Goal: Task Accomplishment & Management: Manage account settings

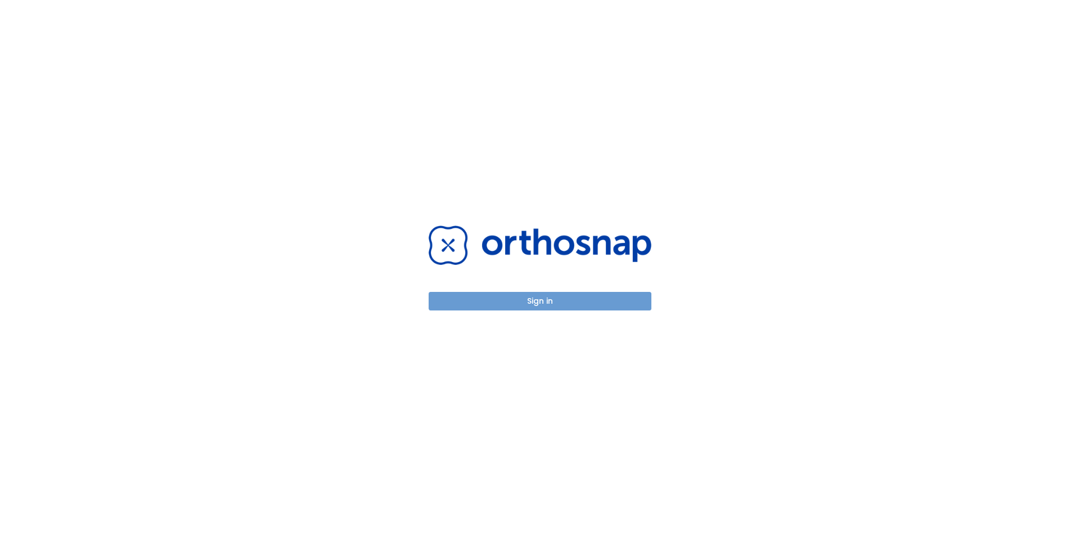
click at [524, 303] on button "Sign in" at bounding box center [540, 301] width 223 height 19
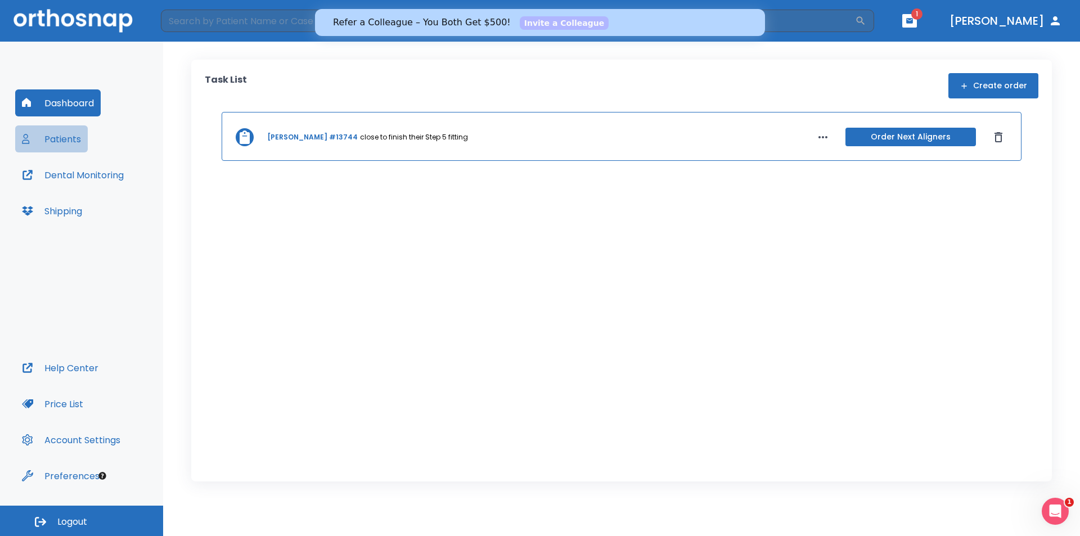
click at [48, 137] on button "Patients" at bounding box center [51, 138] width 73 height 27
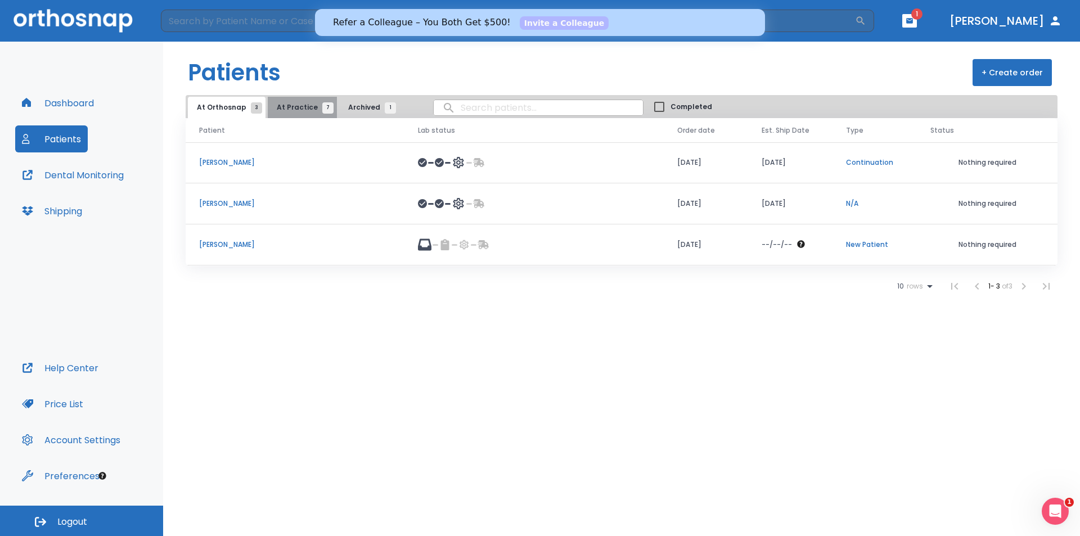
click at [305, 105] on span "At Practice 7" at bounding box center [302, 107] width 51 height 10
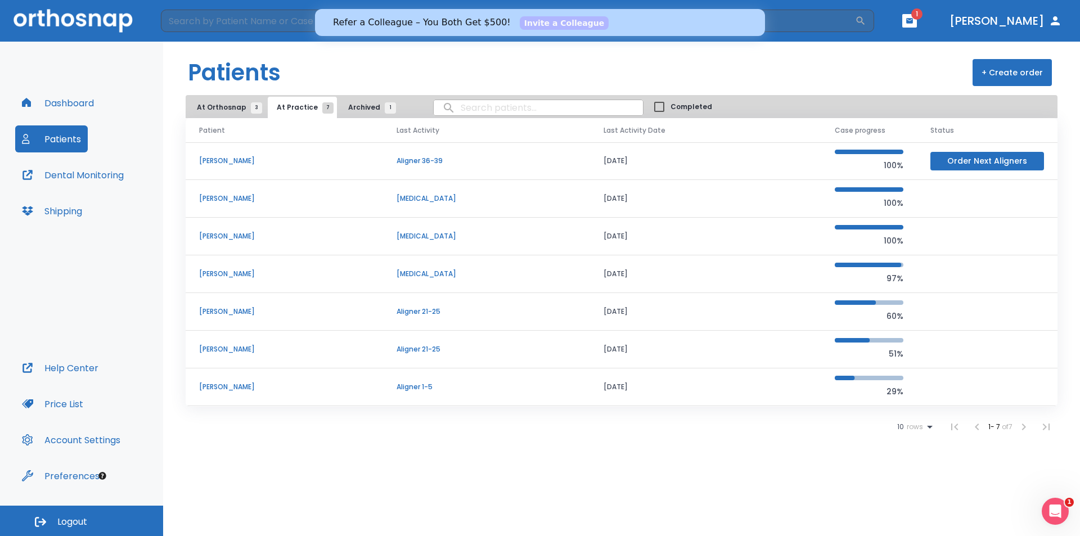
click at [232, 104] on span "At Orthosnap 3" at bounding box center [227, 107] width 60 height 10
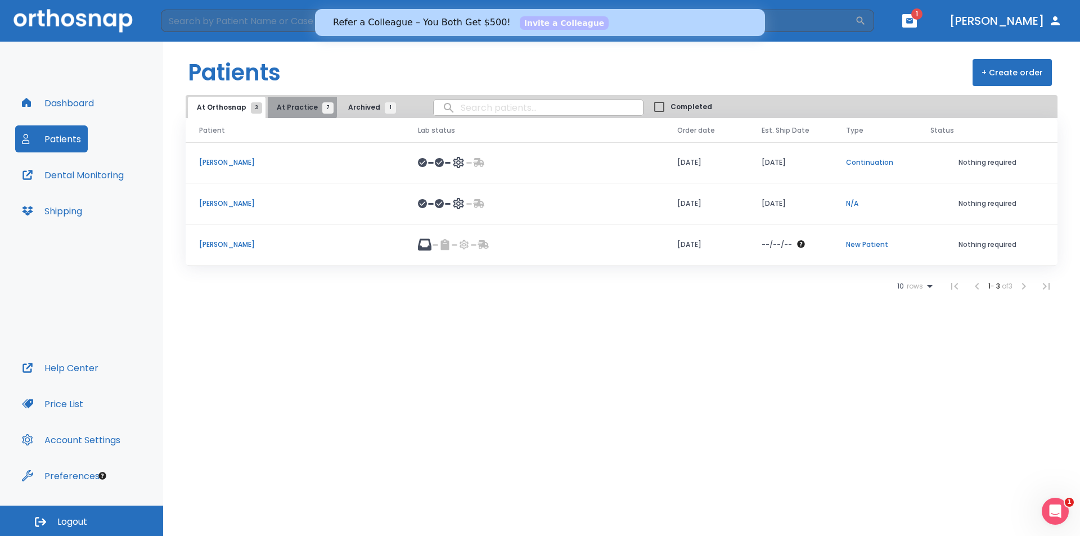
click at [298, 105] on span "At Practice 7" at bounding box center [302, 107] width 51 height 10
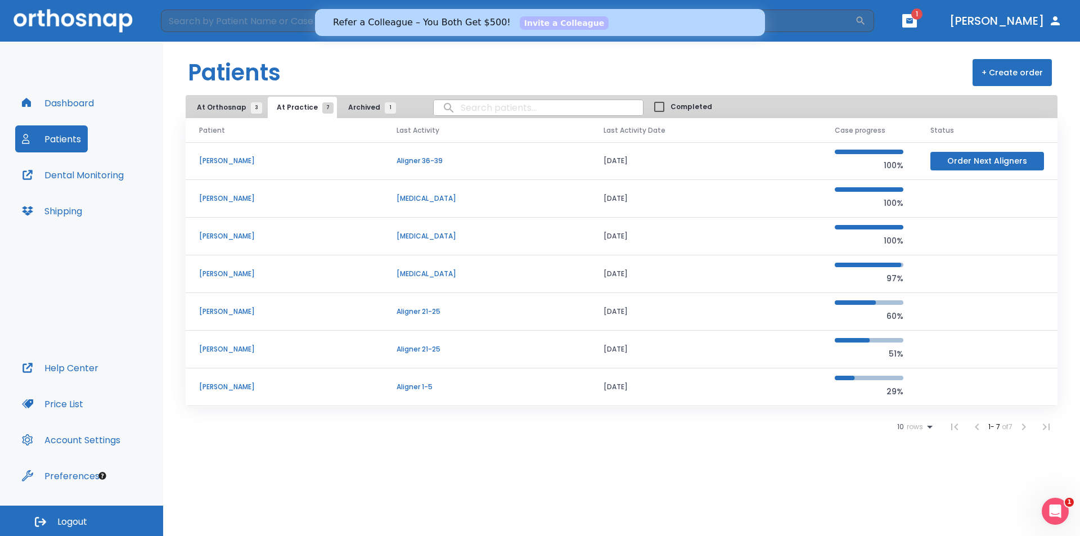
click at [219, 108] on span "At Orthosnap 3" at bounding box center [227, 107] width 60 height 10
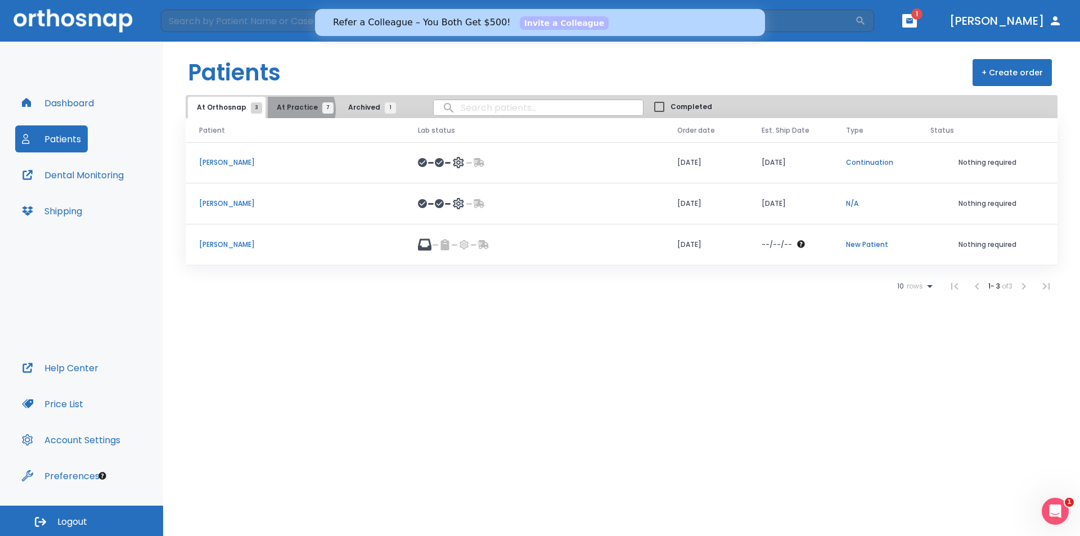
click at [289, 110] on span "At Practice 7" at bounding box center [302, 107] width 51 height 10
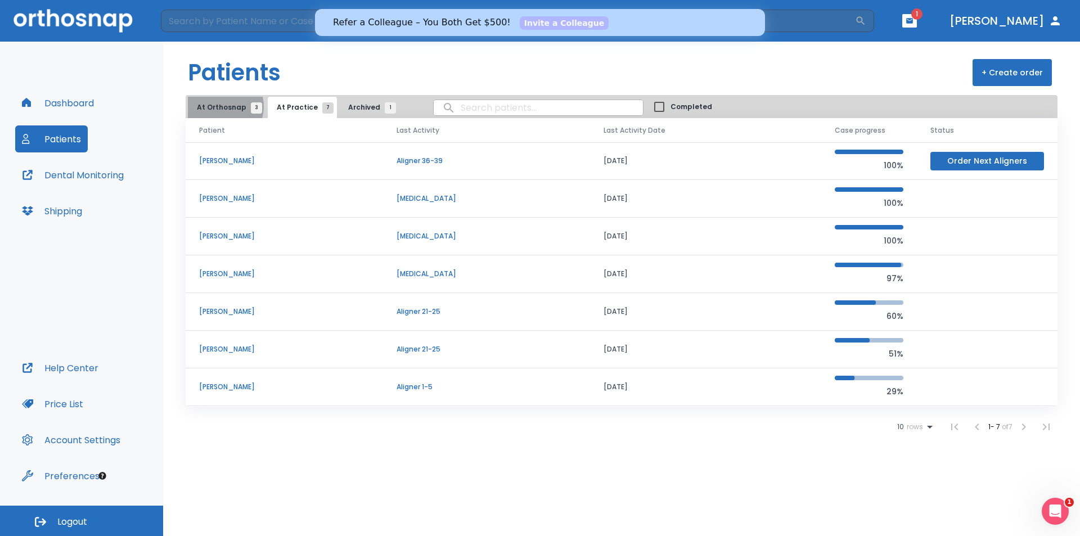
click at [223, 106] on span "At Orthosnap 3" at bounding box center [227, 107] width 60 height 10
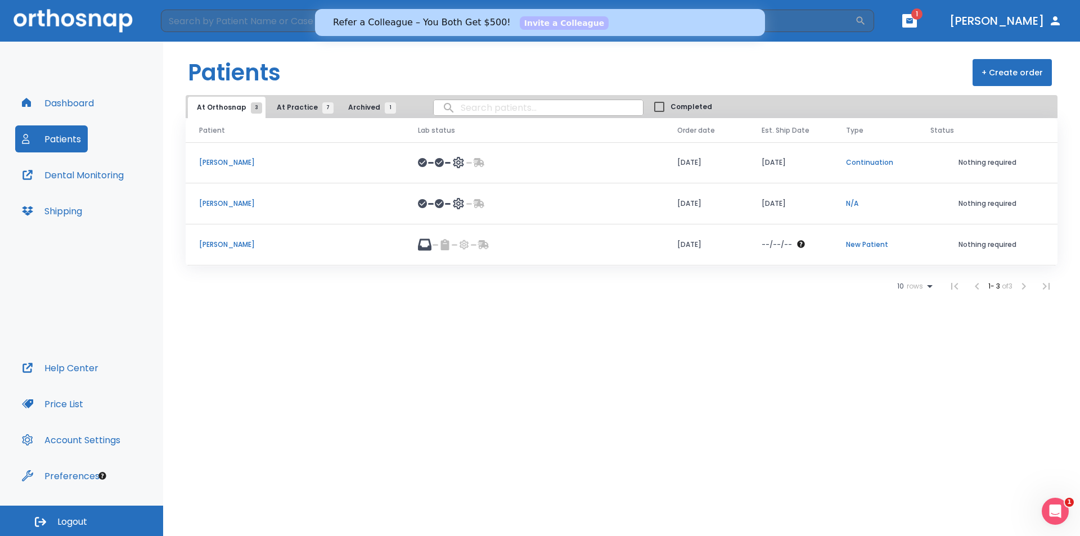
click at [242, 200] on p "[PERSON_NAME]" at bounding box center [295, 204] width 192 height 10
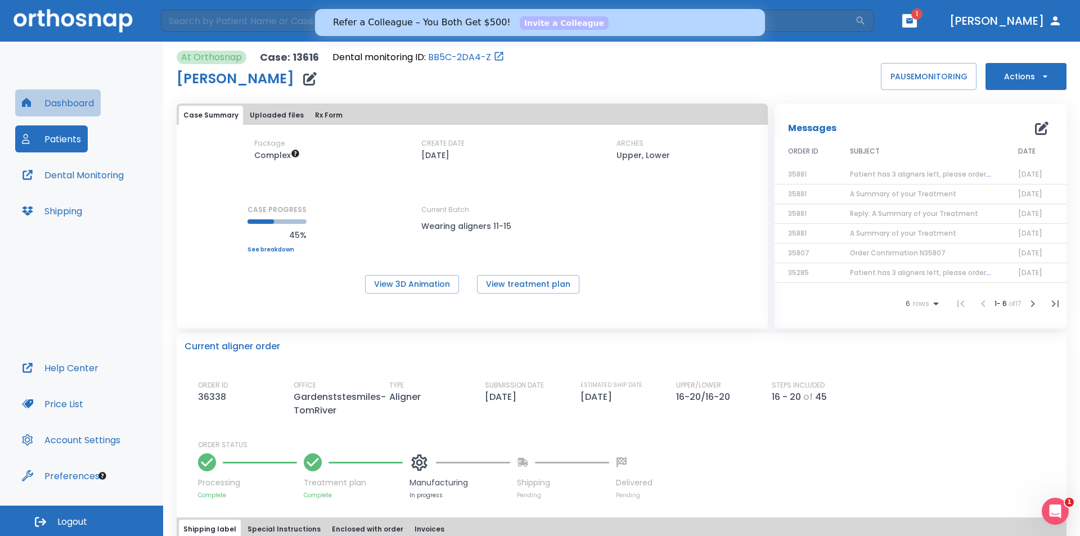
click at [61, 105] on button "Dashboard" at bounding box center [58, 102] width 86 height 27
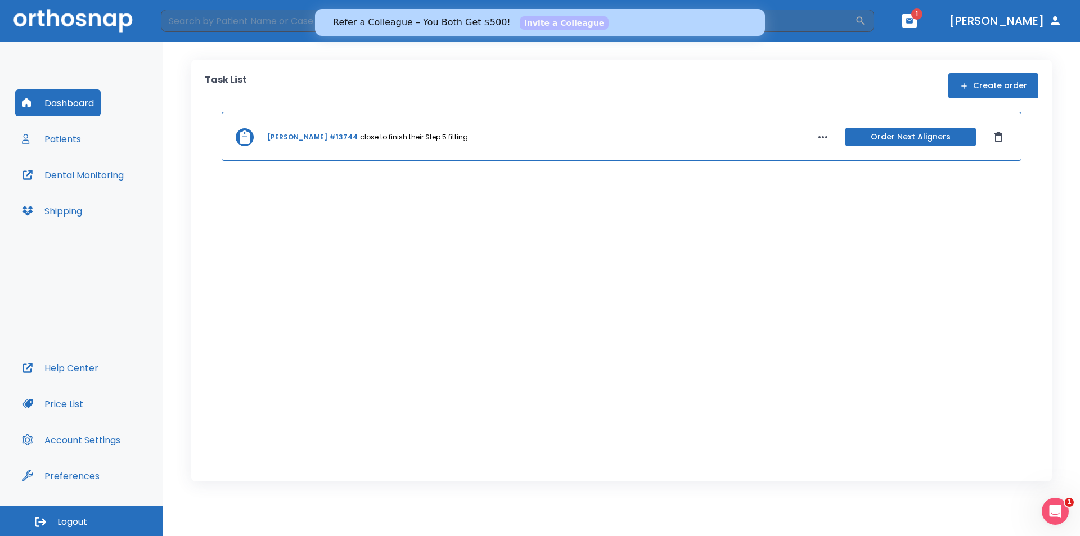
click at [70, 146] on button "Patients" at bounding box center [51, 138] width 73 height 27
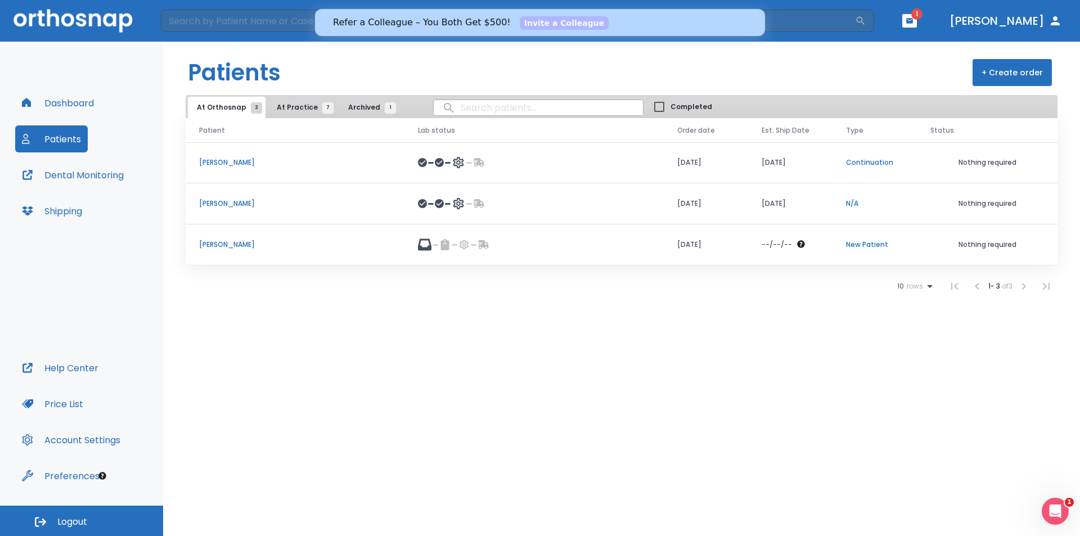
click at [296, 104] on span "At Practice 7" at bounding box center [302, 107] width 51 height 10
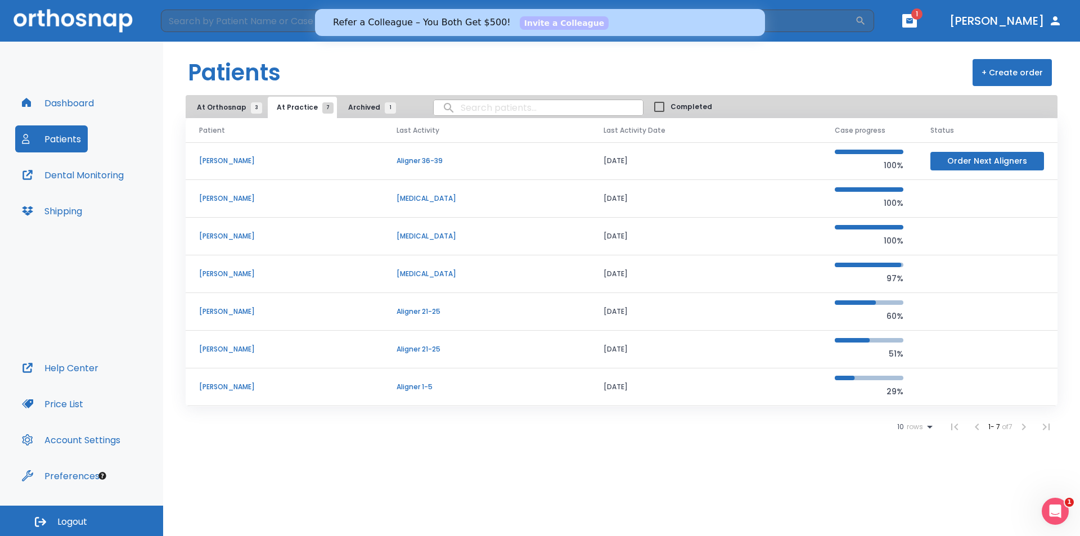
click at [223, 105] on span "At Orthosnap 3" at bounding box center [227, 107] width 60 height 10
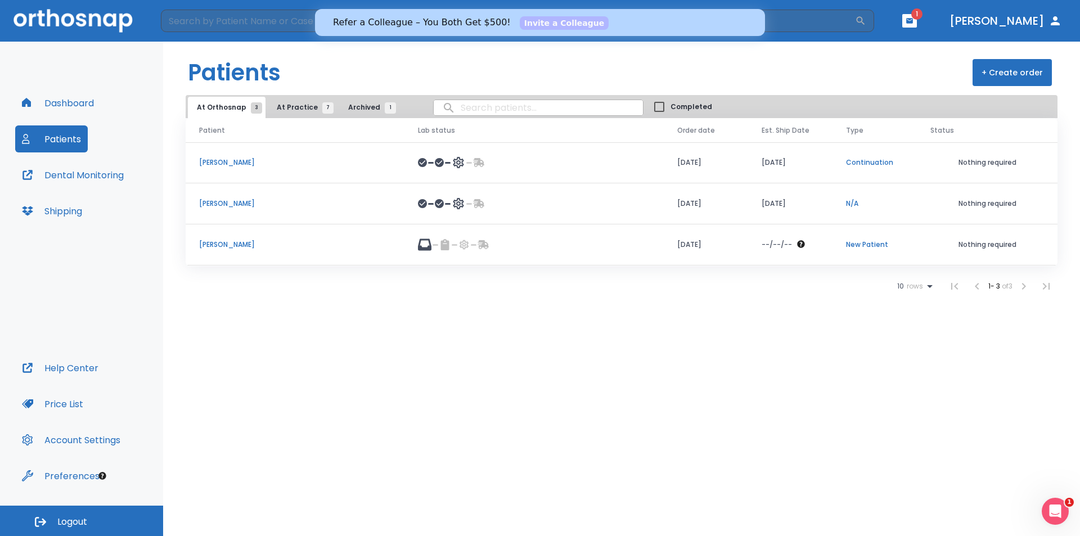
click at [304, 107] on span "At Practice 7" at bounding box center [302, 107] width 51 height 10
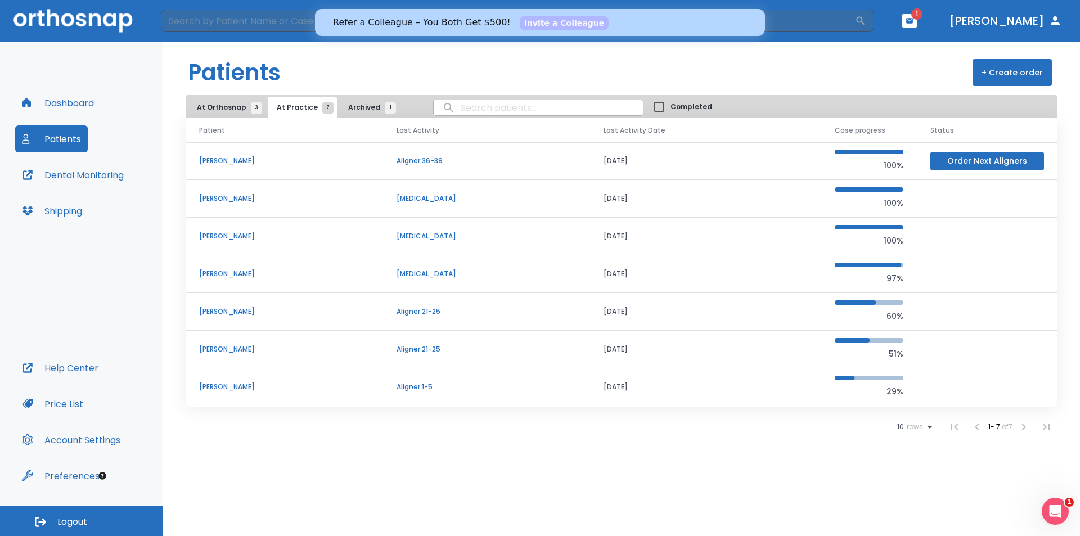
click at [223, 105] on span "At Orthosnap 3" at bounding box center [227, 107] width 60 height 10
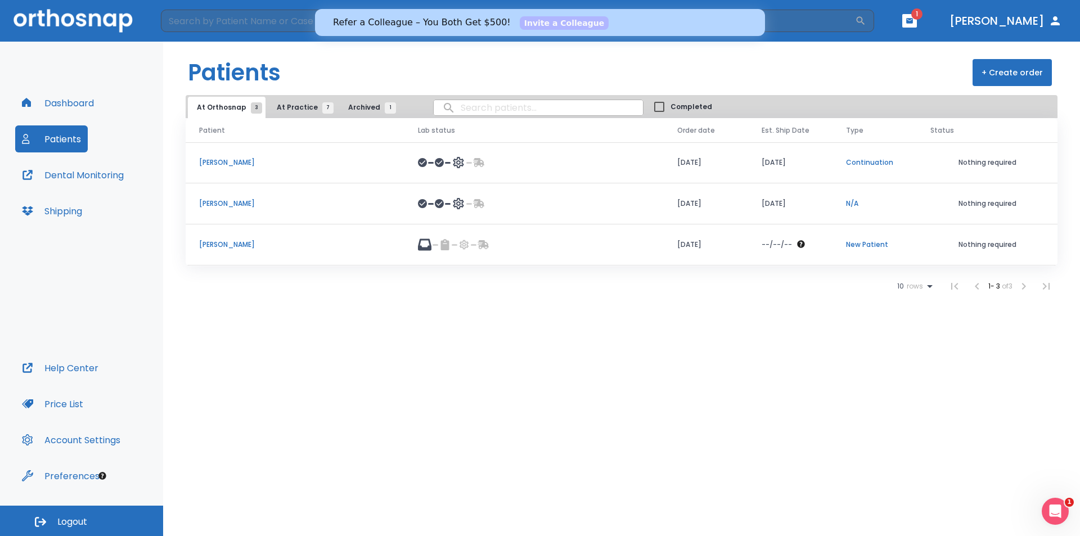
click at [246, 202] on p "[PERSON_NAME]" at bounding box center [295, 204] width 192 height 10
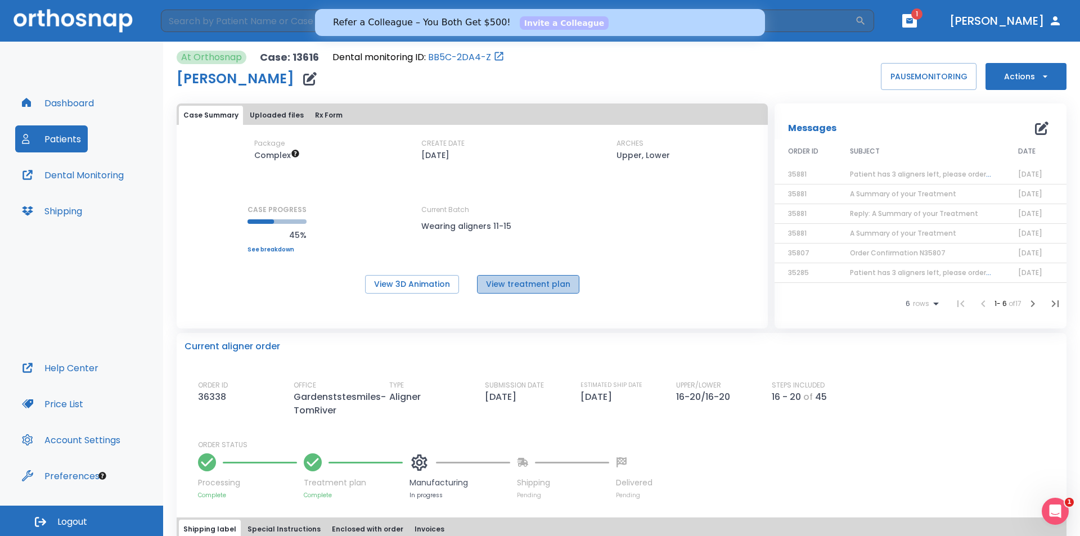
click at [532, 289] on button "View treatment plan" at bounding box center [528, 284] width 102 height 19
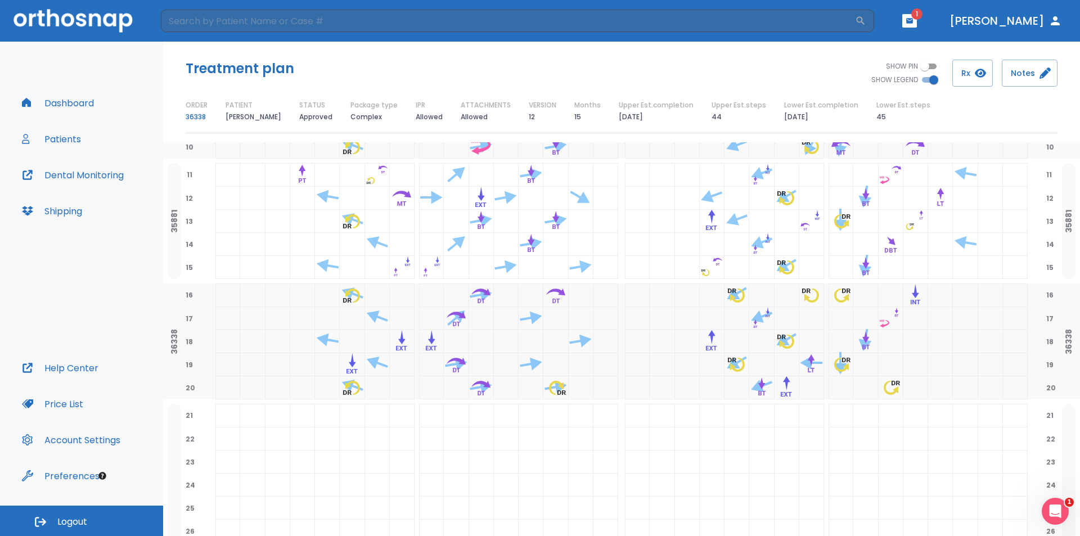
scroll to position [332, 0]
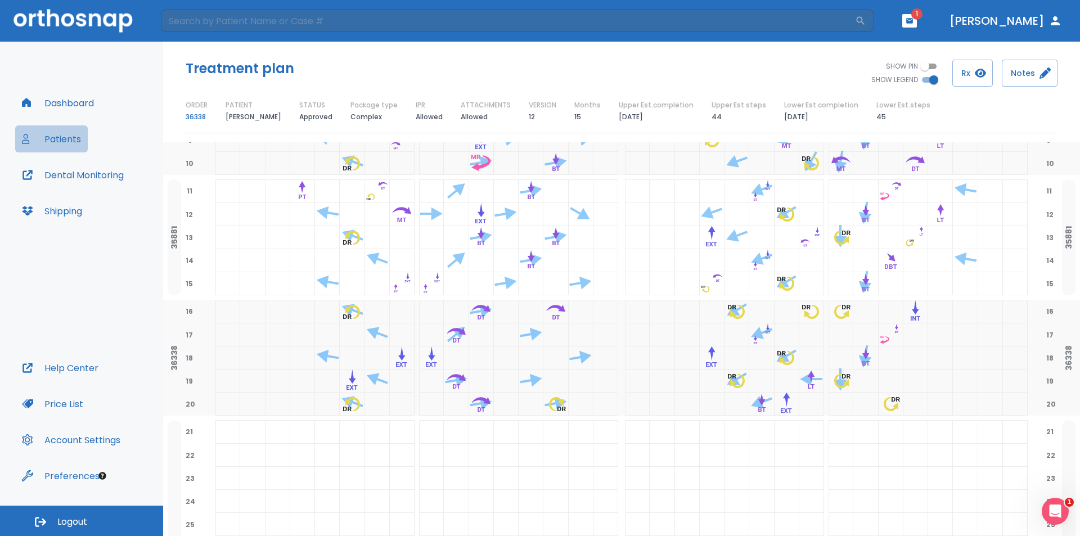
click at [62, 137] on button "Patients" at bounding box center [51, 138] width 73 height 27
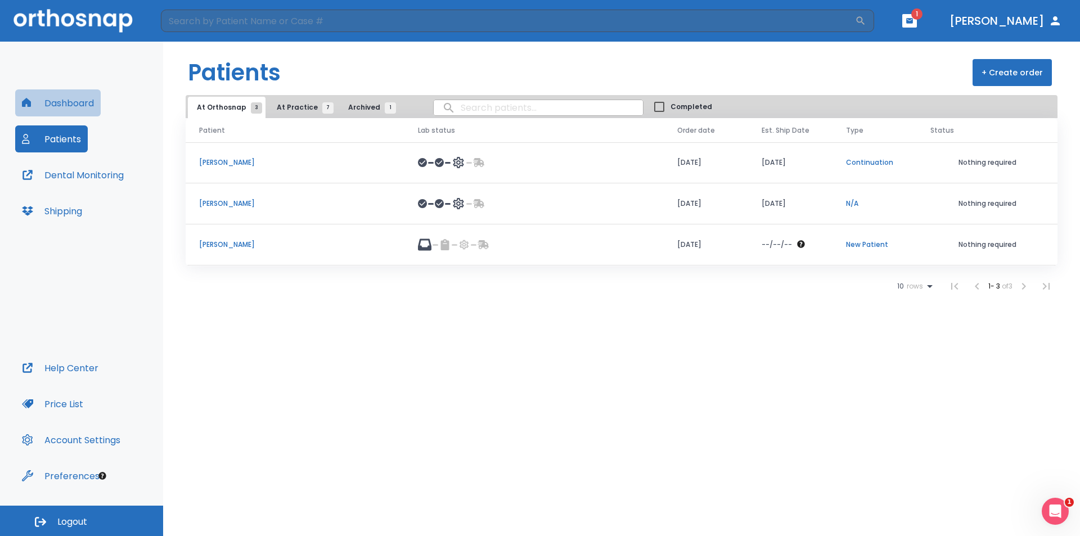
click at [79, 104] on button "Dashboard" at bounding box center [58, 102] width 86 height 27
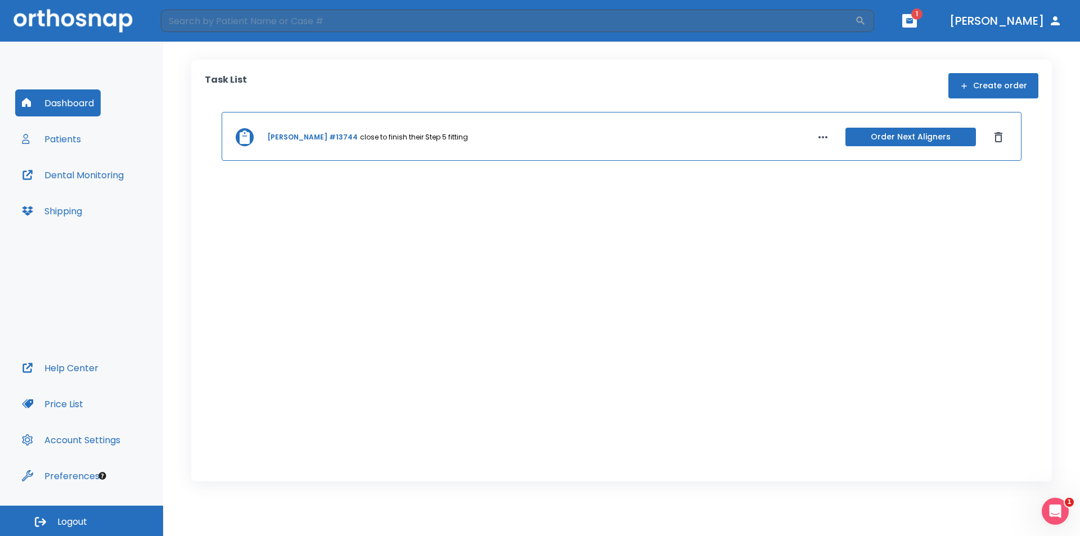
click at [67, 138] on button "Patients" at bounding box center [51, 138] width 73 height 27
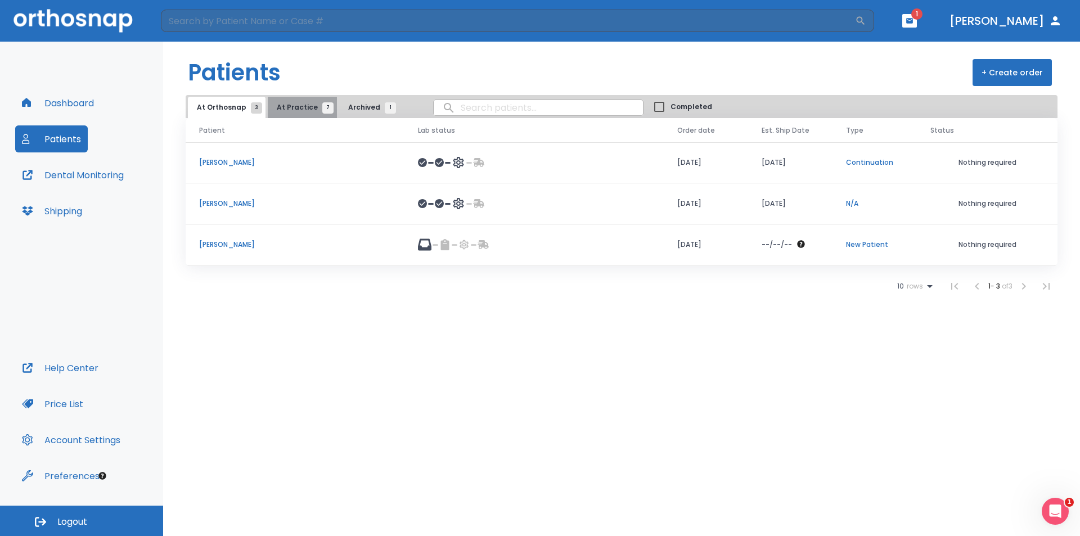
click at [305, 106] on span "At Practice 7" at bounding box center [302, 107] width 51 height 10
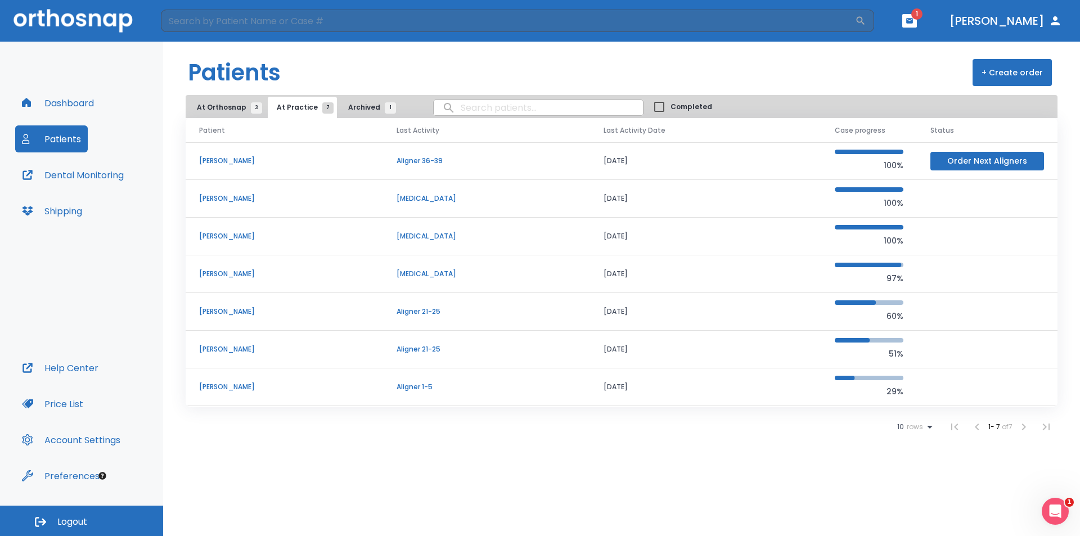
click at [224, 110] on span "At Orthosnap 3" at bounding box center [227, 107] width 60 height 10
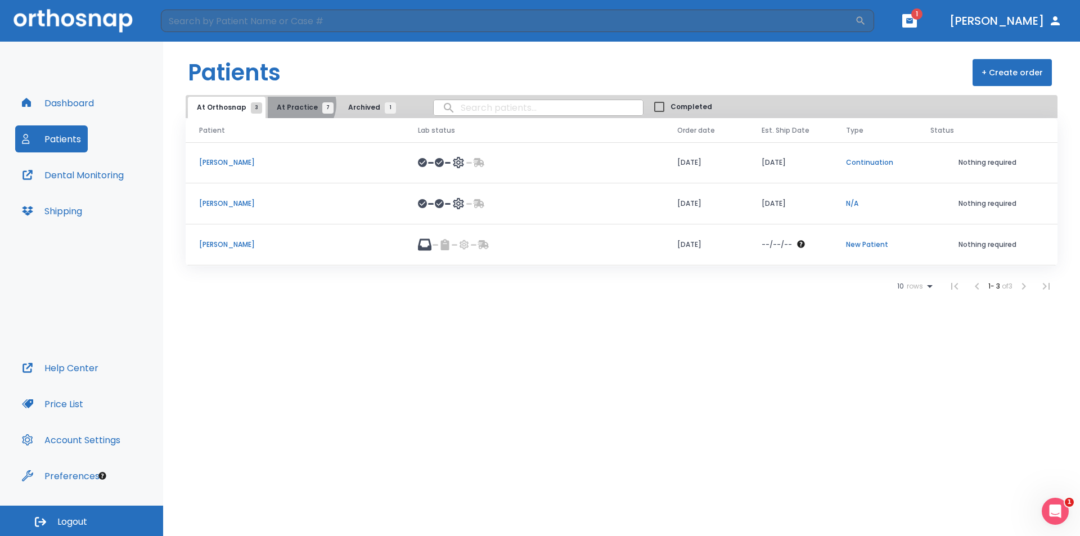
click at [295, 104] on span "At Practice 7" at bounding box center [302, 107] width 51 height 10
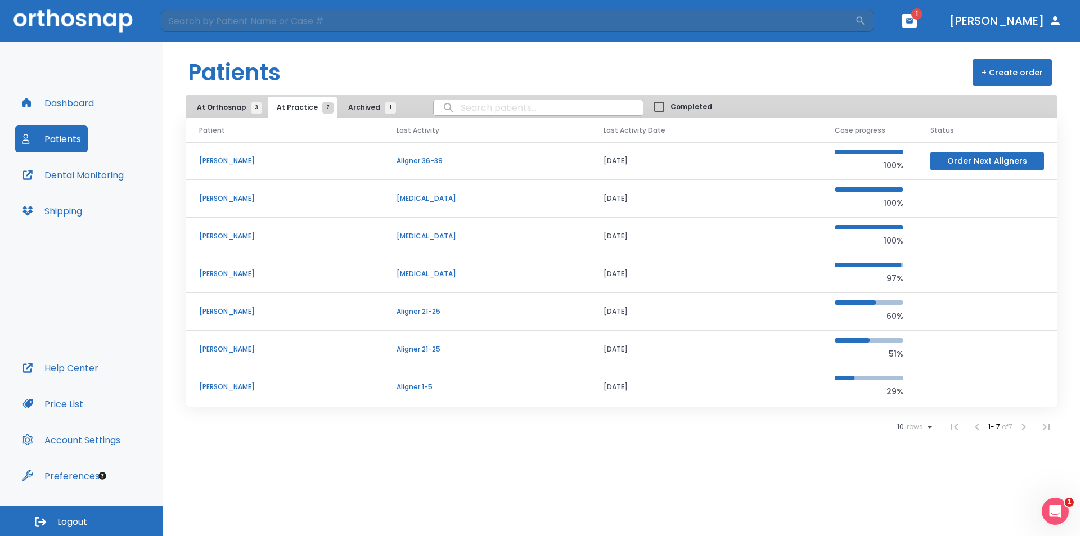
click at [233, 109] on span "At Orthosnap 3" at bounding box center [227, 107] width 60 height 10
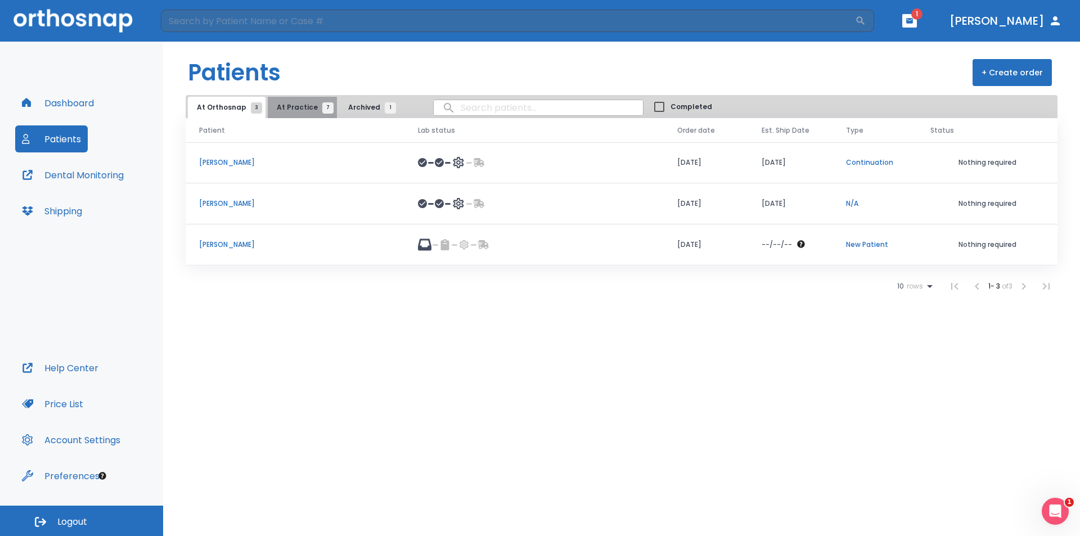
click at [298, 105] on span "At Practice 7" at bounding box center [302, 107] width 51 height 10
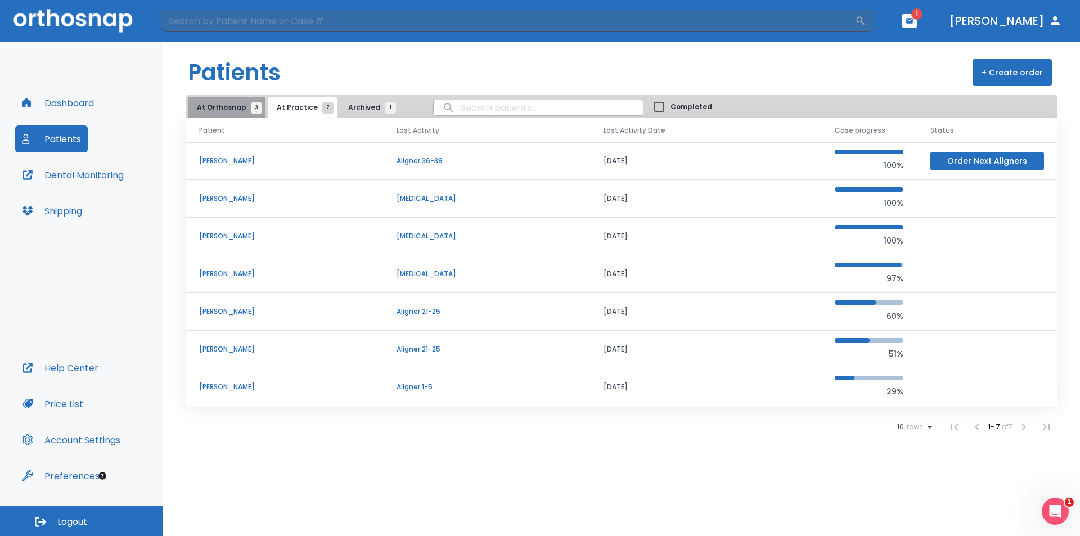
click at [229, 112] on span "At Orthosnap 3" at bounding box center [227, 107] width 60 height 10
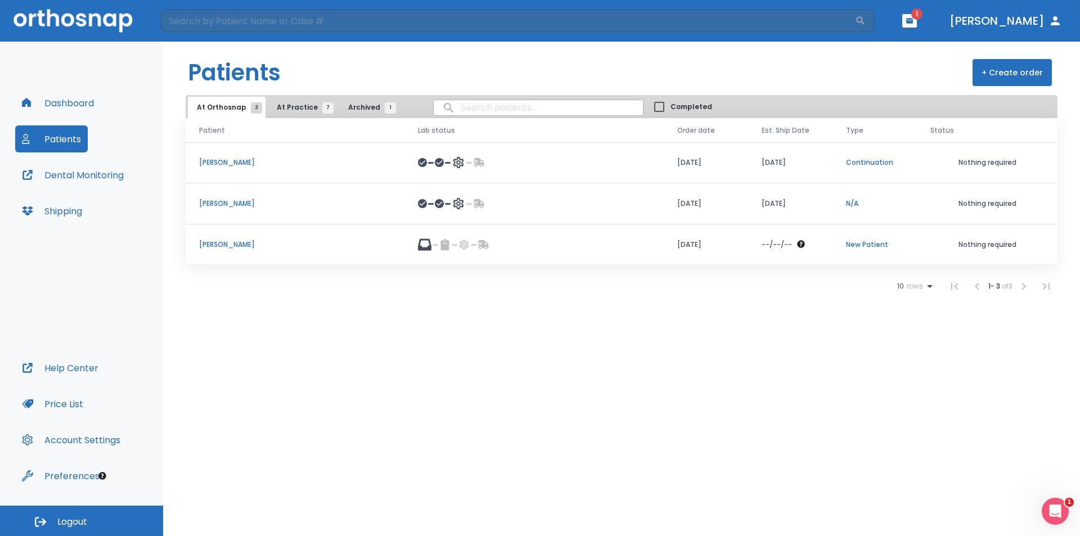
click at [286, 105] on span "At Practice 7" at bounding box center [302, 107] width 51 height 10
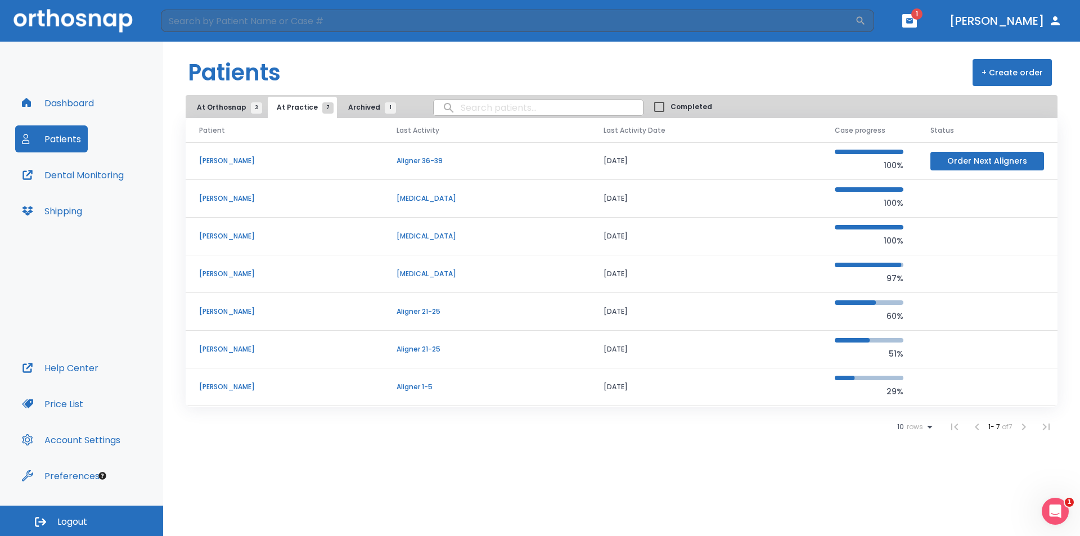
click at [218, 390] on p "[PERSON_NAME]" at bounding box center [284, 387] width 170 height 10
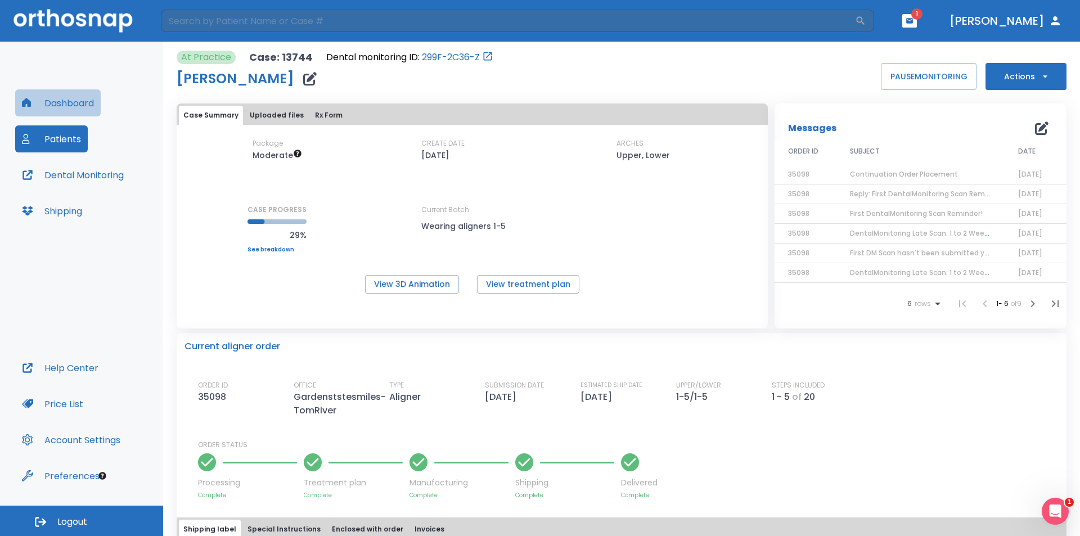
click at [60, 107] on button "Dashboard" at bounding box center [58, 102] width 86 height 27
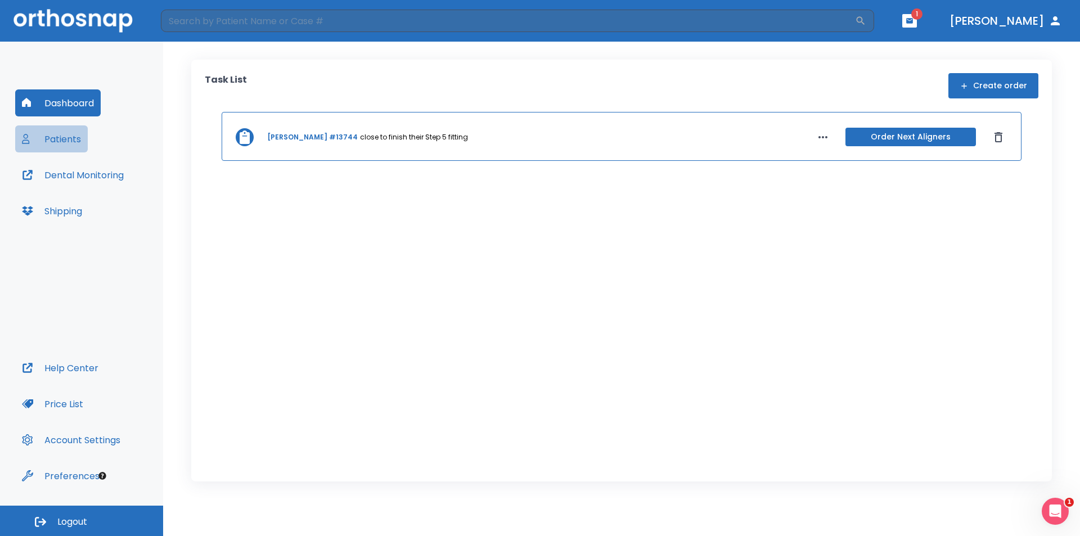
click at [57, 138] on button "Patients" at bounding box center [51, 138] width 73 height 27
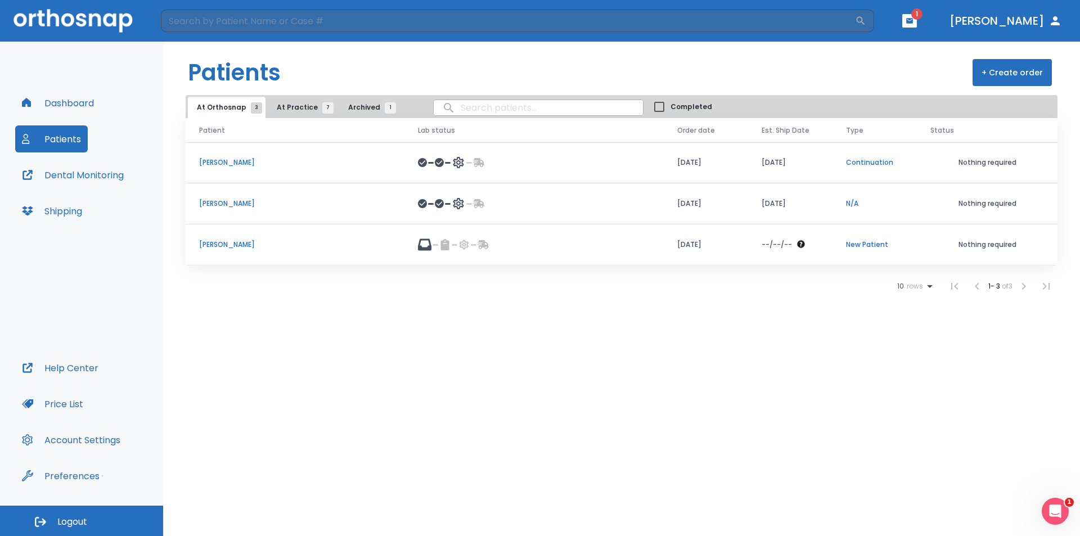
click at [291, 104] on span "At Practice 7" at bounding box center [302, 107] width 51 height 10
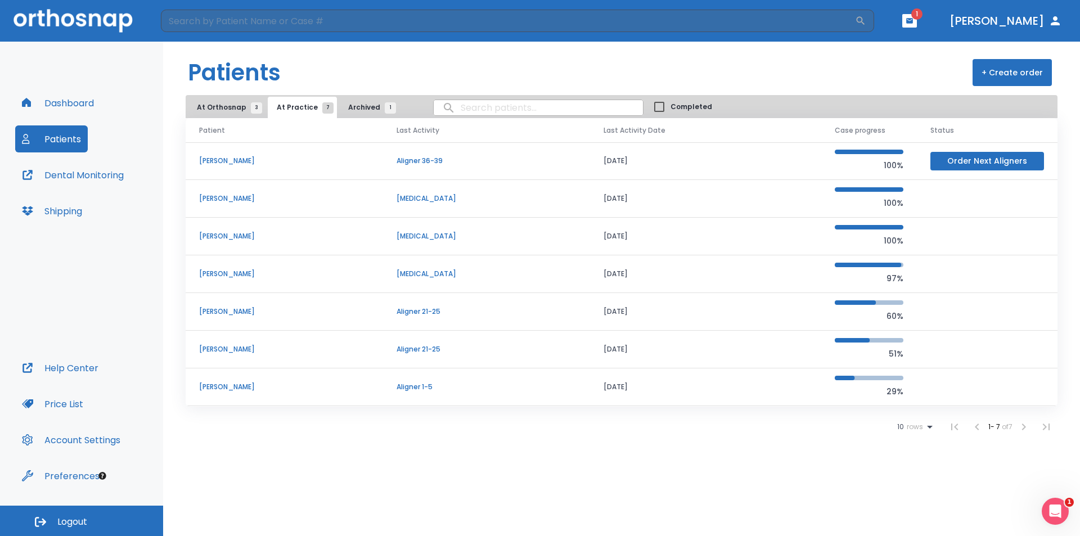
click at [215, 385] on p "[PERSON_NAME]" at bounding box center [284, 387] width 170 height 10
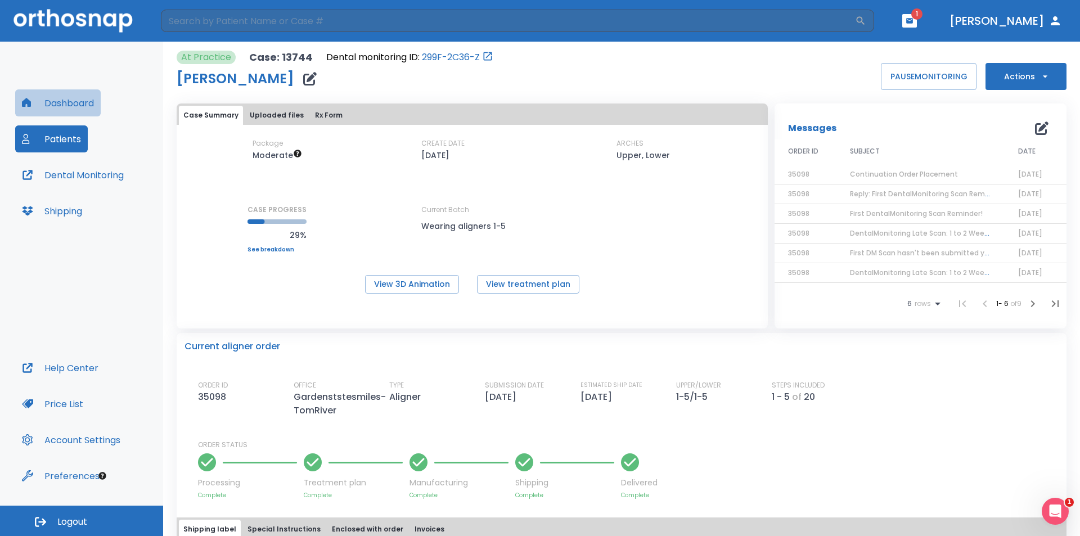
click at [67, 104] on button "Dashboard" at bounding box center [58, 102] width 86 height 27
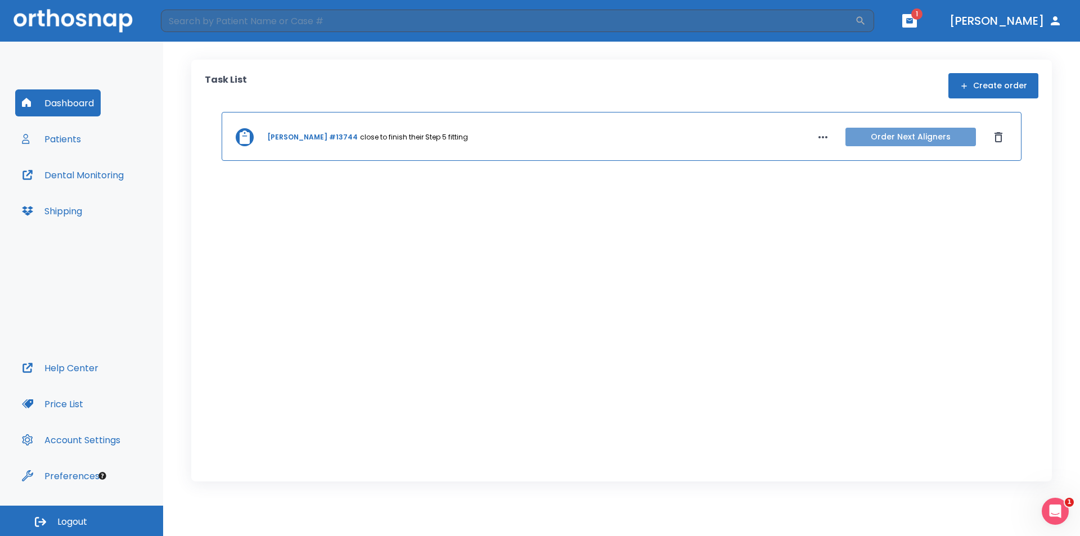
click at [874, 136] on button "Order Next Aligners" at bounding box center [911, 137] width 131 height 19
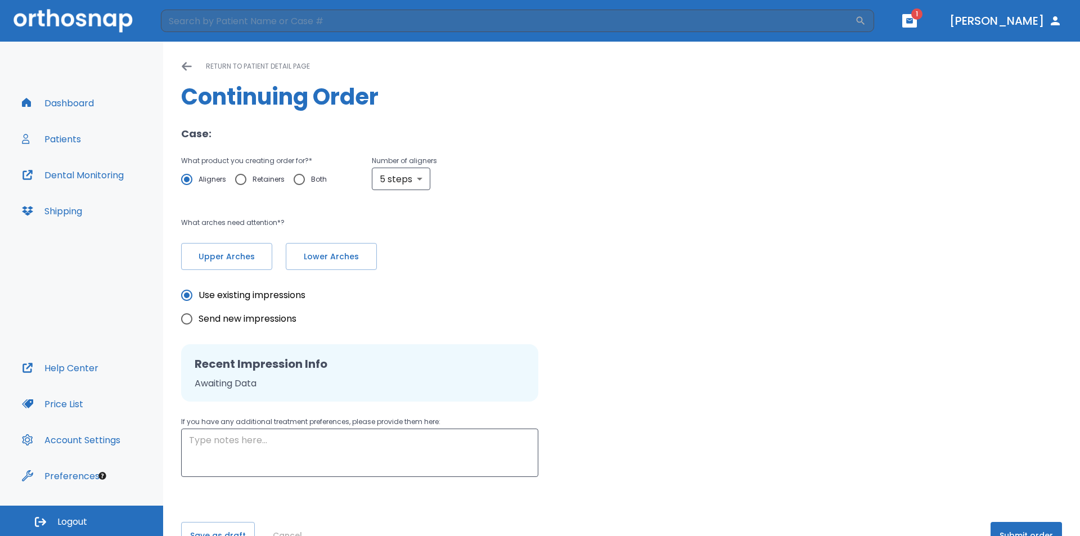
scroll to position [31, 0]
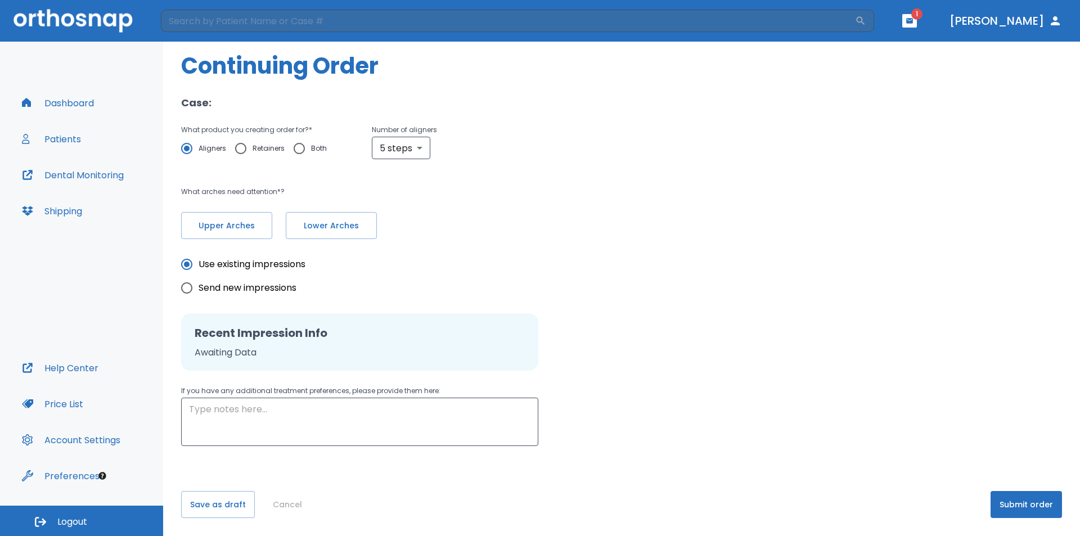
click at [1006, 507] on button "Submit order" at bounding box center [1026, 504] width 71 height 27
click at [1003, 505] on button "Submit order" at bounding box center [1026, 504] width 71 height 27
click at [1010, 500] on button "Submit order" at bounding box center [1026, 504] width 71 height 27
click at [1012, 506] on button "Submit order" at bounding box center [1026, 504] width 71 height 27
click at [1009, 504] on button "Submit order" at bounding box center [1026, 504] width 71 height 27
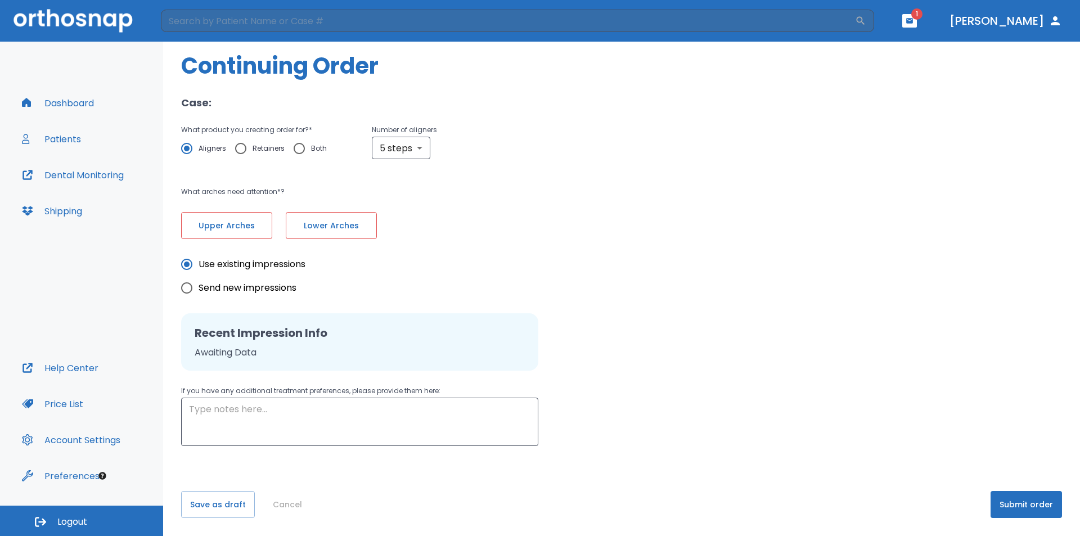
click at [1009, 504] on button "Submit order" at bounding box center [1026, 504] width 71 height 27
click at [215, 225] on span "Upper Arches" at bounding box center [227, 226] width 68 height 12
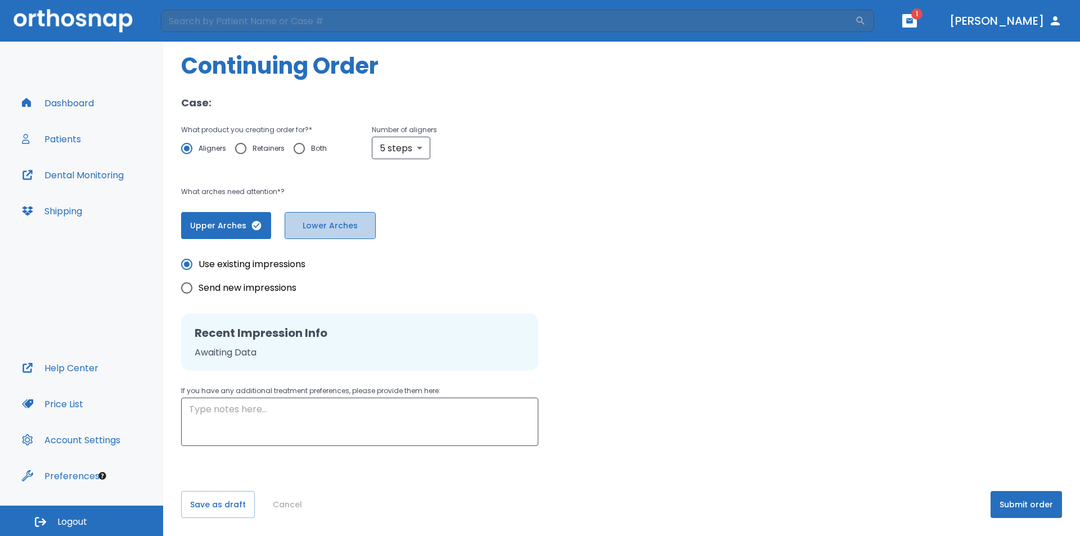
click at [350, 218] on button "Lower Arches" at bounding box center [330, 225] width 91 height 27
click at [1014, 504] on button "Submit order" at bounding box center [1026, 504] width 71 height 27
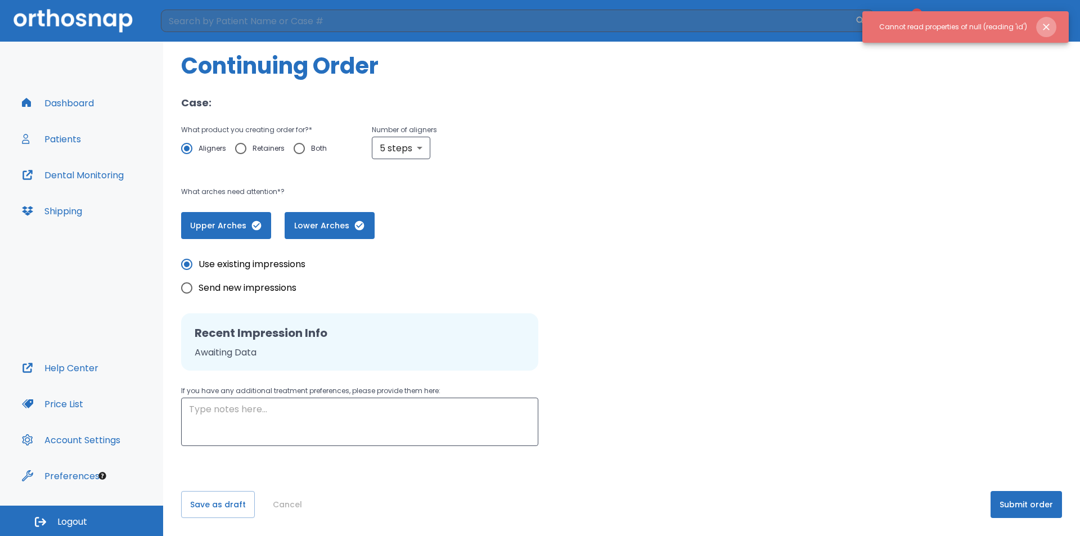
click at [1047, 25] on icon "Close notification" at bounding box center [1046, 26] width 11 height 11
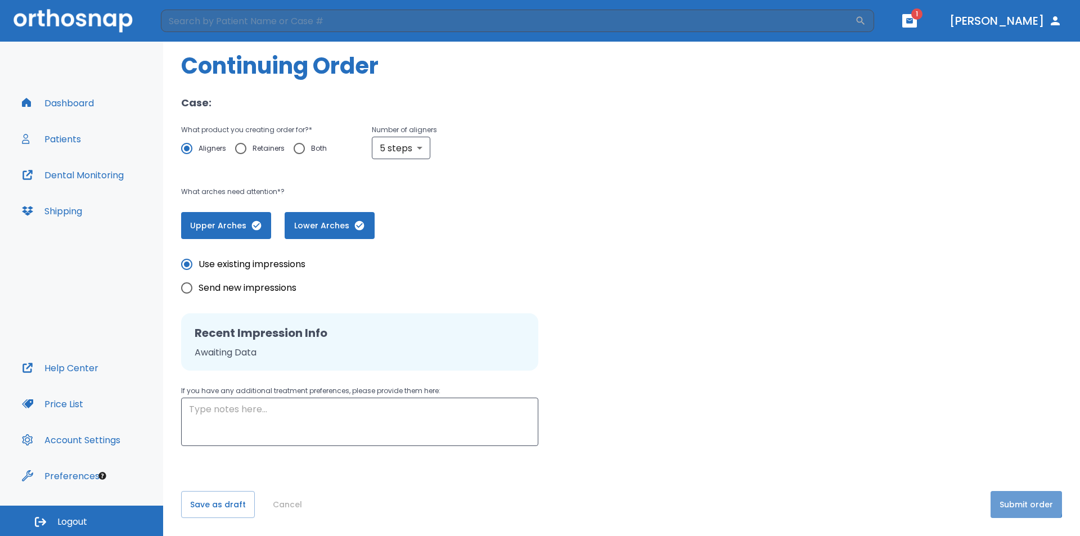
click at [1004, 502] on button "Submit order" at bounding box center [1026, 504] width 71 height 27
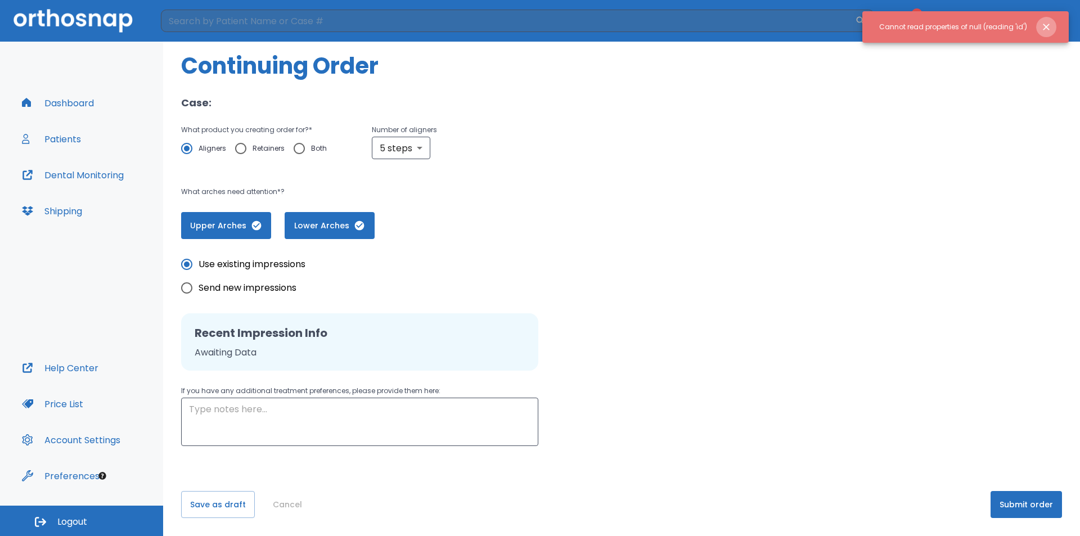
click at [1041, 25] on icon "Close notification" at bounding box center [1046, 26] width 11 height 11
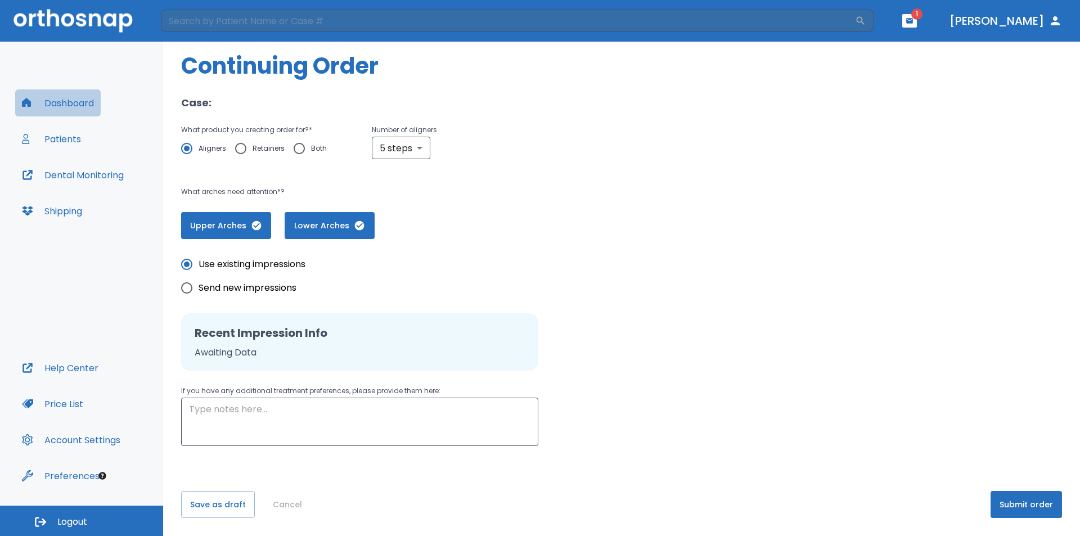
click at [79, 99] on button "Dashboard" at bounding box center [58, 102] width 86 height 27
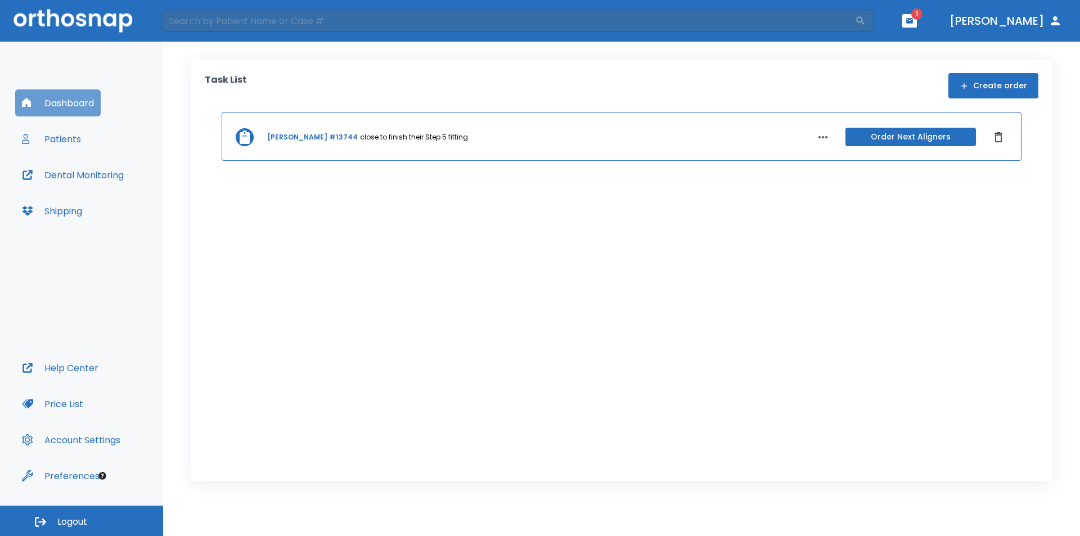
click at [47, 102] on button "Dashboard" at bounding box center [58, 102] width 86 height 27
click at [66, 137] on button "Patients" at bounding box center [51, 138] width 73 height 27
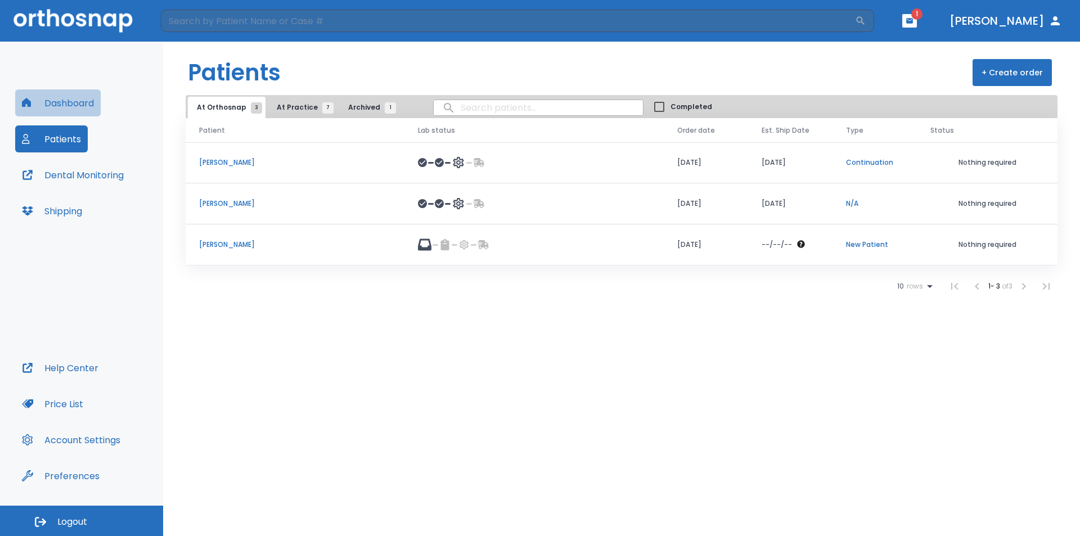
click at [60, 105] on button "Dashboard" at bounding box center [58, 102] width 86 height 27
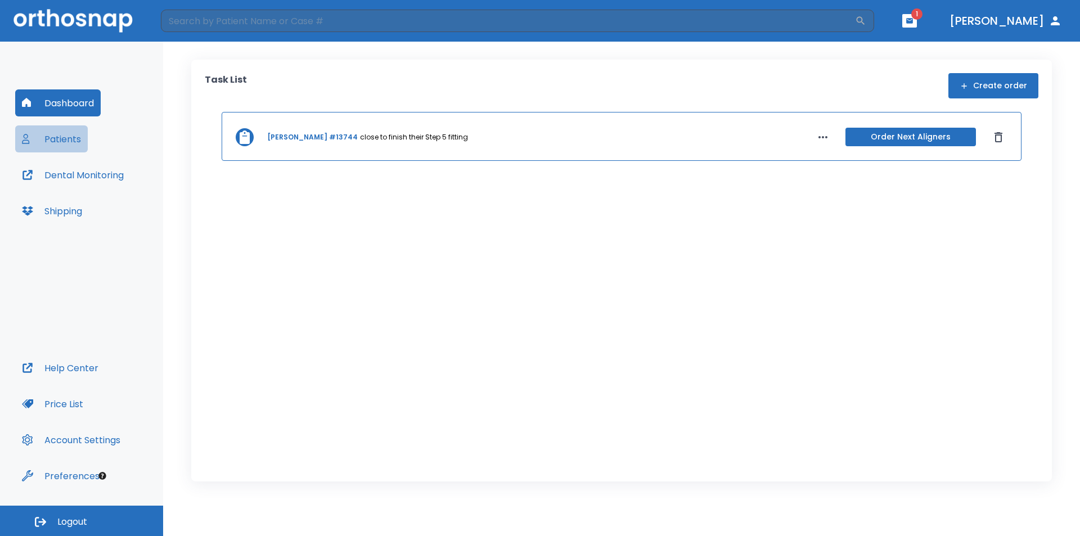
click at [65, 141] on button "Patients" at bounding box center [51, 138] width 73 height 27
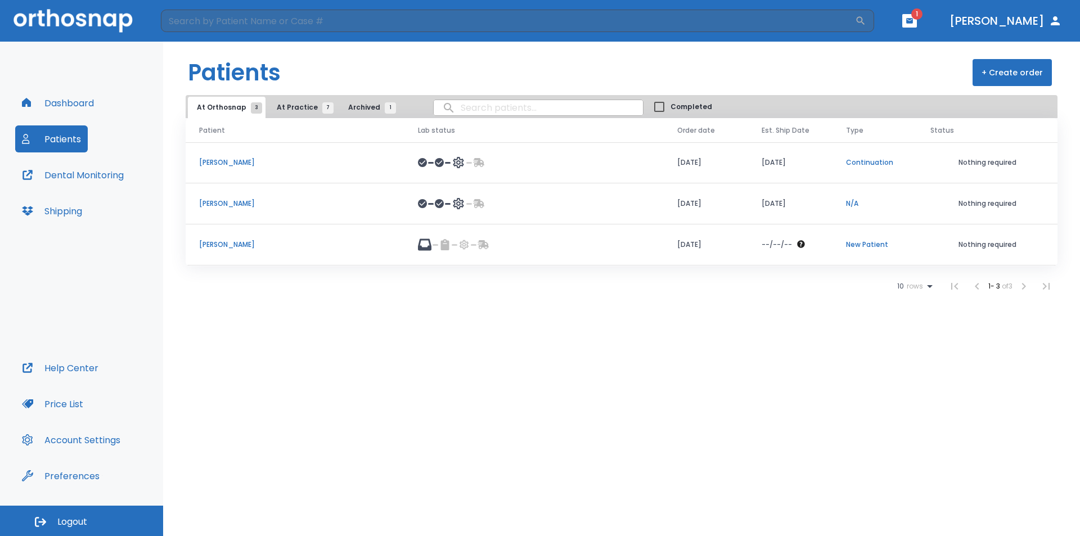
click at [298, 110] on span "At Practice 7" at bounding box center [302, 107] width 51 height 10
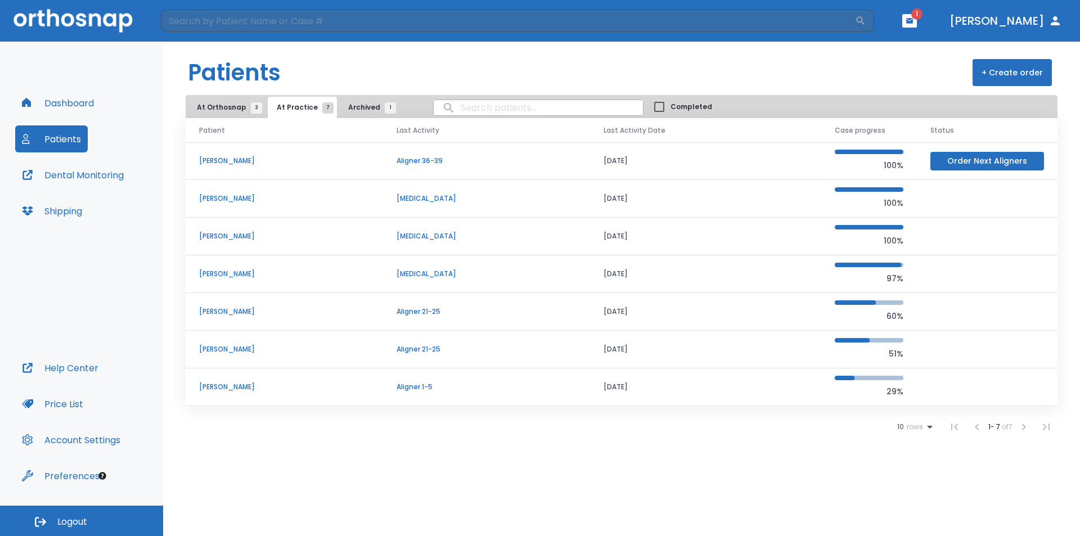
click at [220, 389] on p "[PERSON_NAME]" at bounding box center [284, 387] width 170 height 10
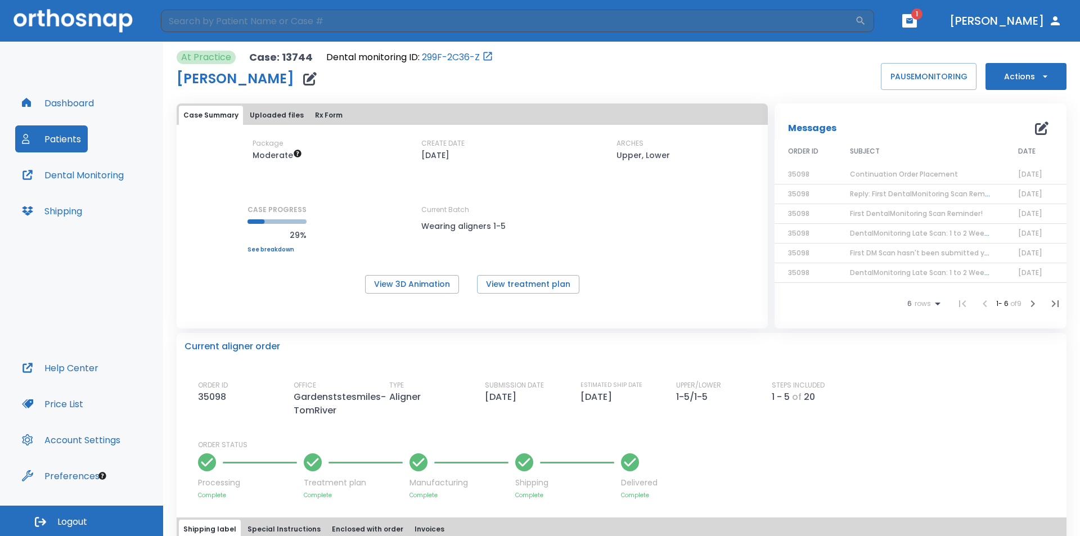
click at [906, 173] on span "Continuation Order Placement" at bounding box center [904, 174] width 108 height 10
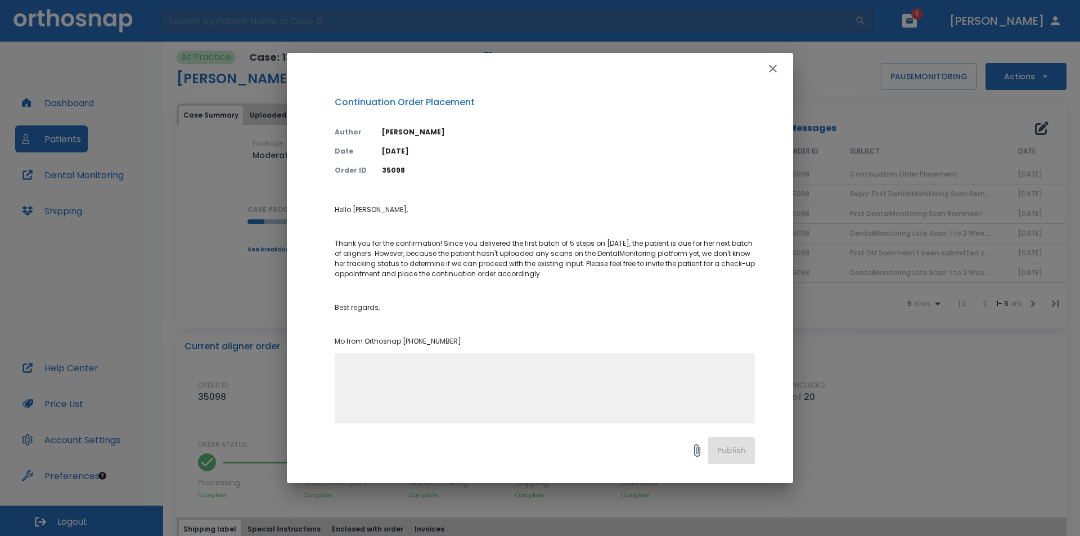
click at [772, 67] on icon "button" at bounding box center [773, 69] width 8 height 8
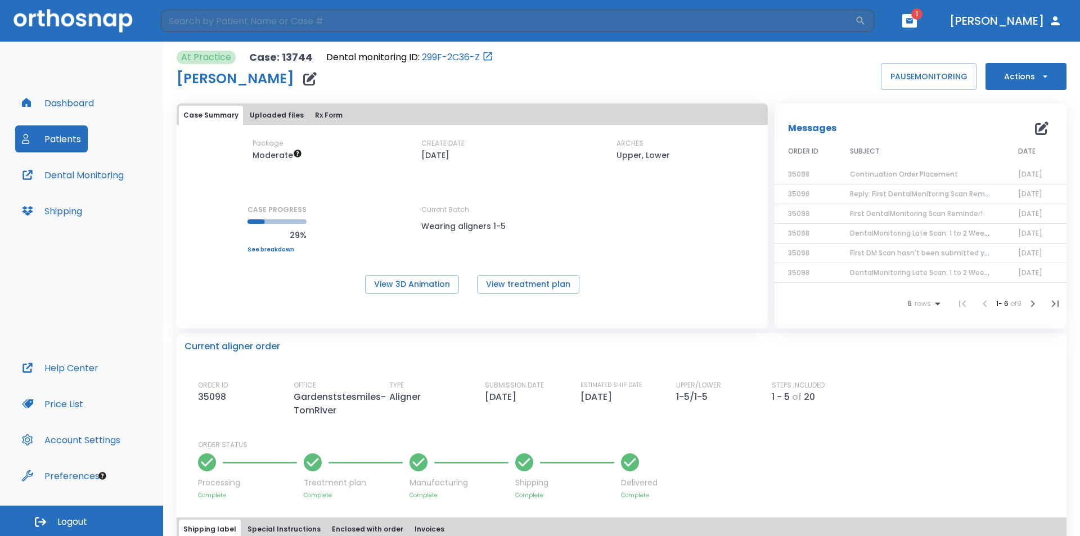
click at [1025, 75] on button "Actions" at bounding box center [1026, 76] width 81 height 27
click at [1018, 164] on p "Order Next Aligners" at bounding box center [1019, 165] width 64 height 10
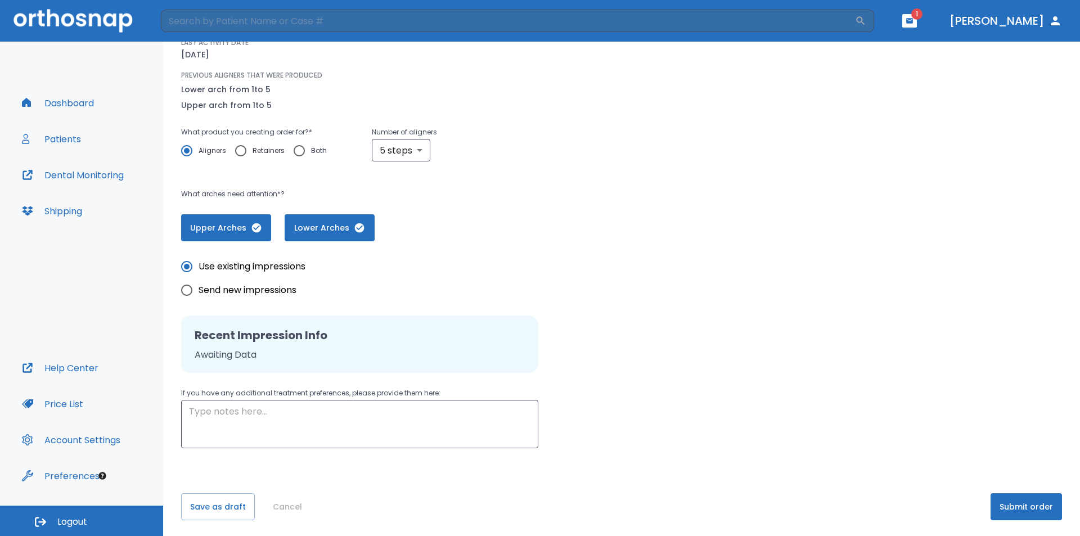
scroll to position [121, 0]
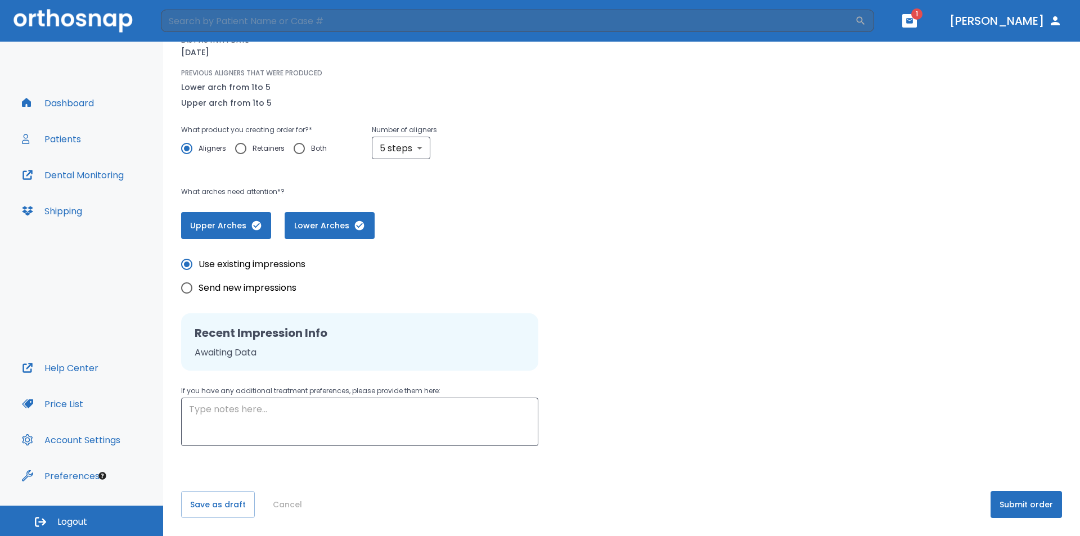
click at [1018, 503] on button "Submit order" at bounding box center [1026, 504] width 71 height 27
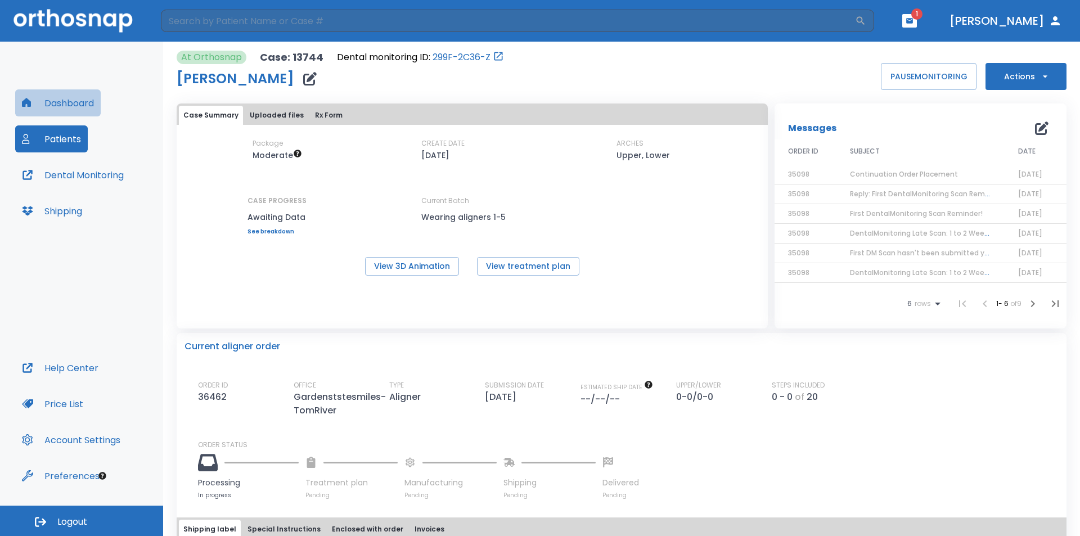
click at [73, 105] on button "Dashboard" at bounding box center [58, 102] width 86 height 27
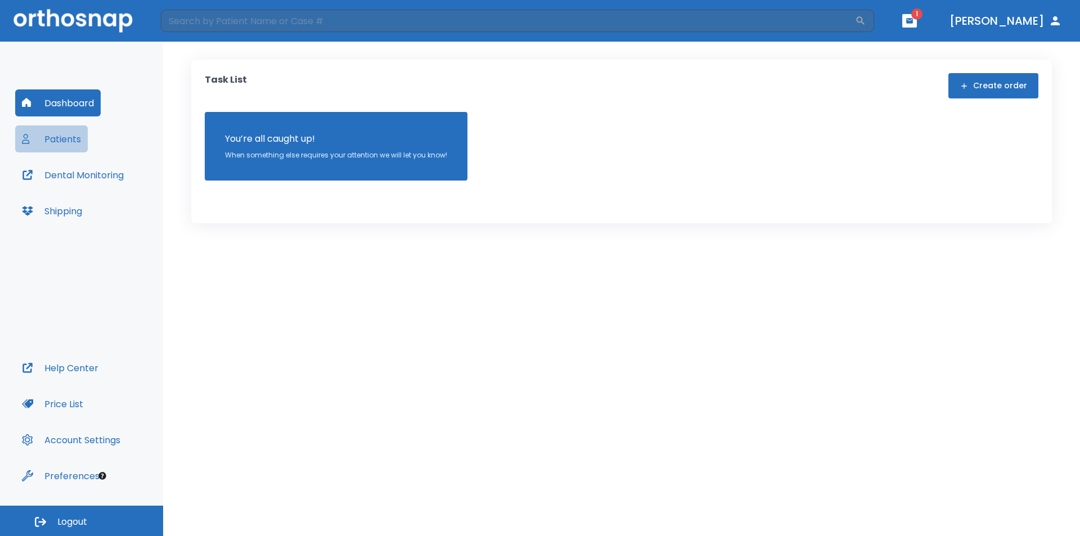
click at [66, 143] on button "Patients" at bounding box center [51, 138] width 73 height 27
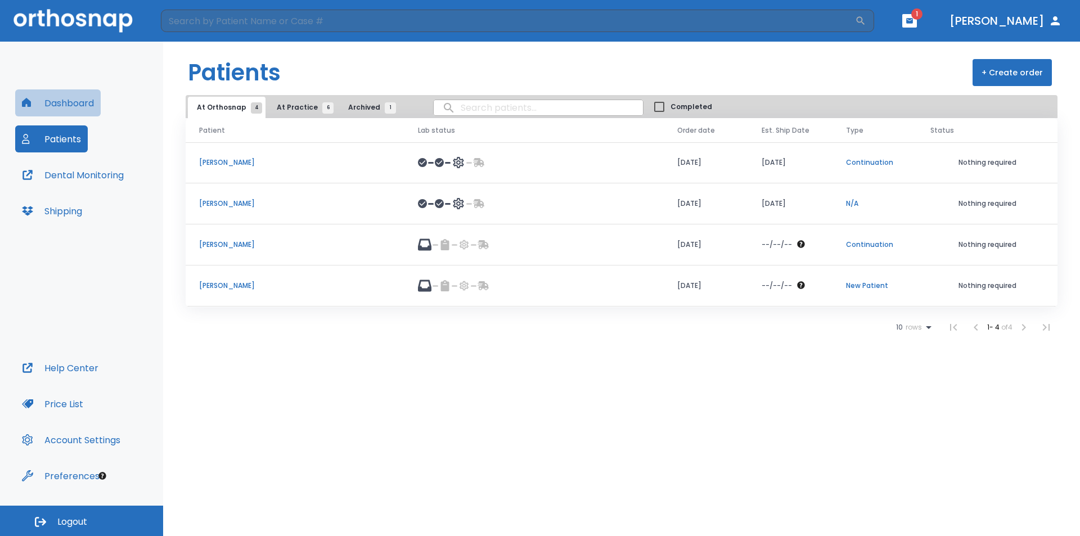
click at [62, 107] on button "Dashboard" at bounding box center [58, 102] width 86 height 27
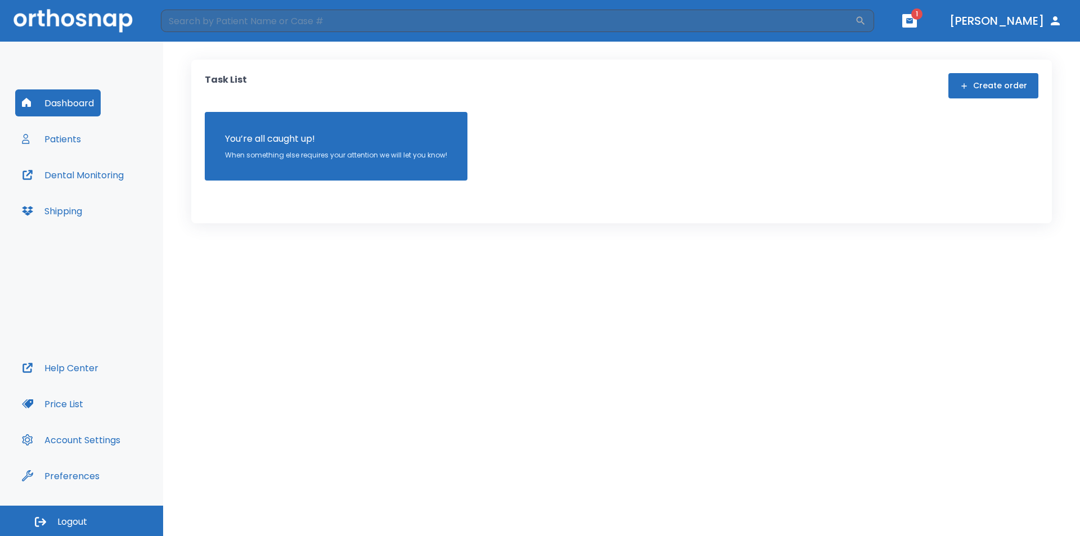
click at [55, 135] on button "Patients" at bounding box center [51, 138] width 73 height 27
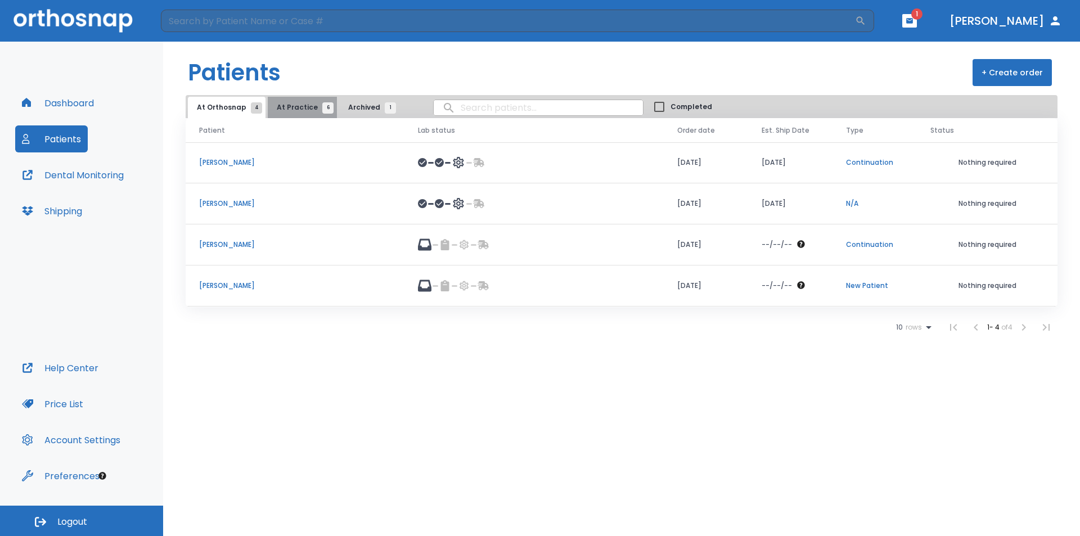
click at [303, 106] on span "At Practice 6" at bounding box center [302, 107] width 51 height 10
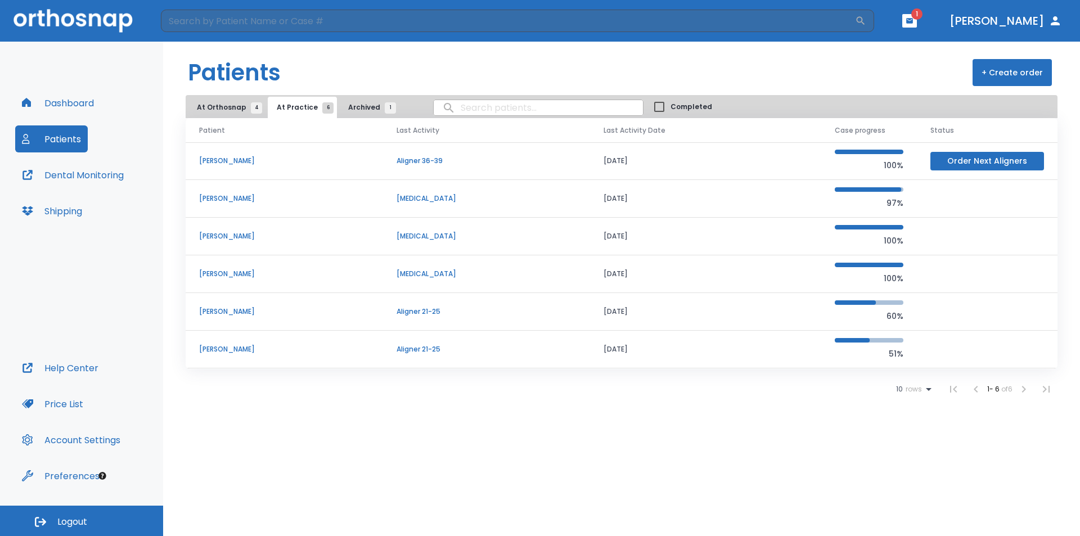
click at [236, 162] on p "[PERSON_NAME]" at bounding box center [284, 161] width 170 height 10
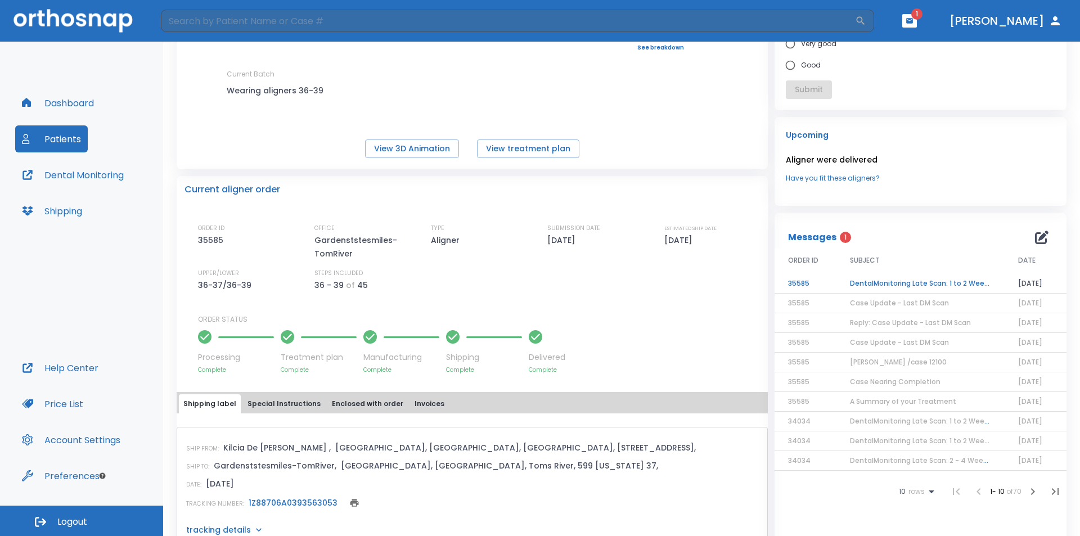
scroll to position [169, 0]
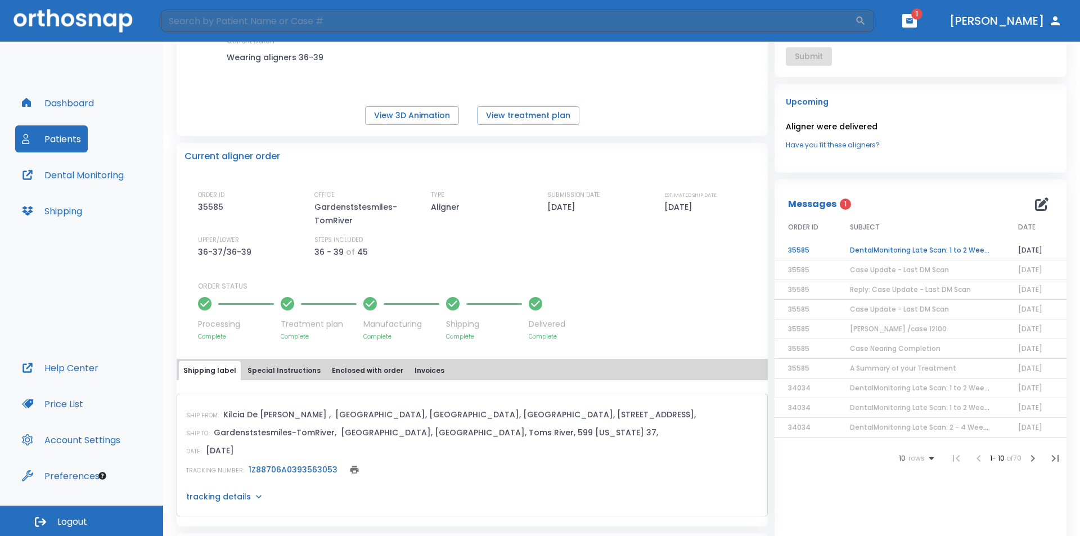
click at [873, 289] on span "Reply: Case Update - Last DM Scan" at bounding box center [910, 290] width 121 height 10
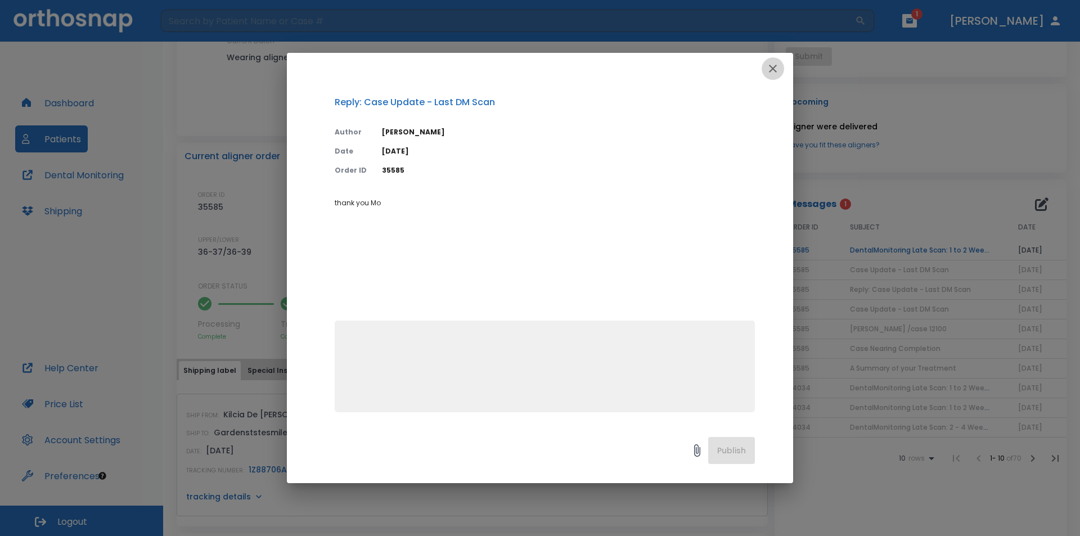
click at [773, 65] on icon "button" at bounding box center [773, 69] width 14 height 14
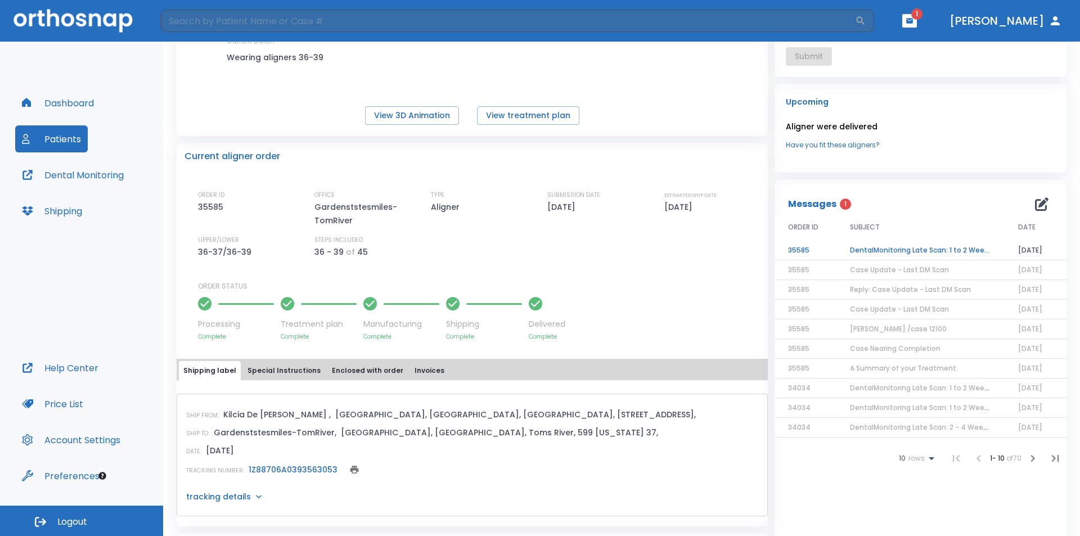
click at [888, 330] on span "[PERSON_NAME] /case 12100" at bounding box center [898, 329] width 97 height 10
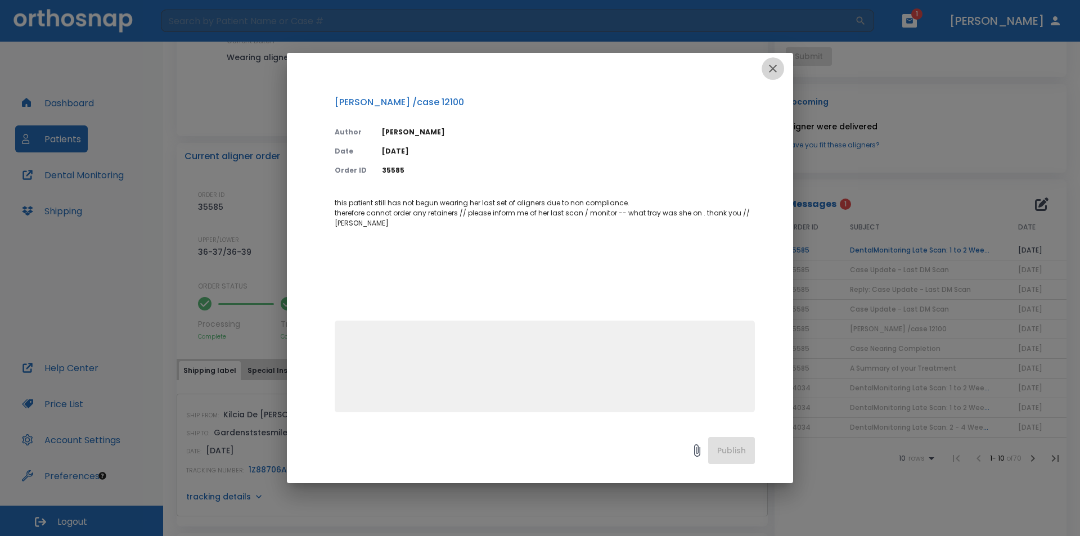
click at [777, 66] on icon "button" at bounding box center [773, 69] width 14 height 14
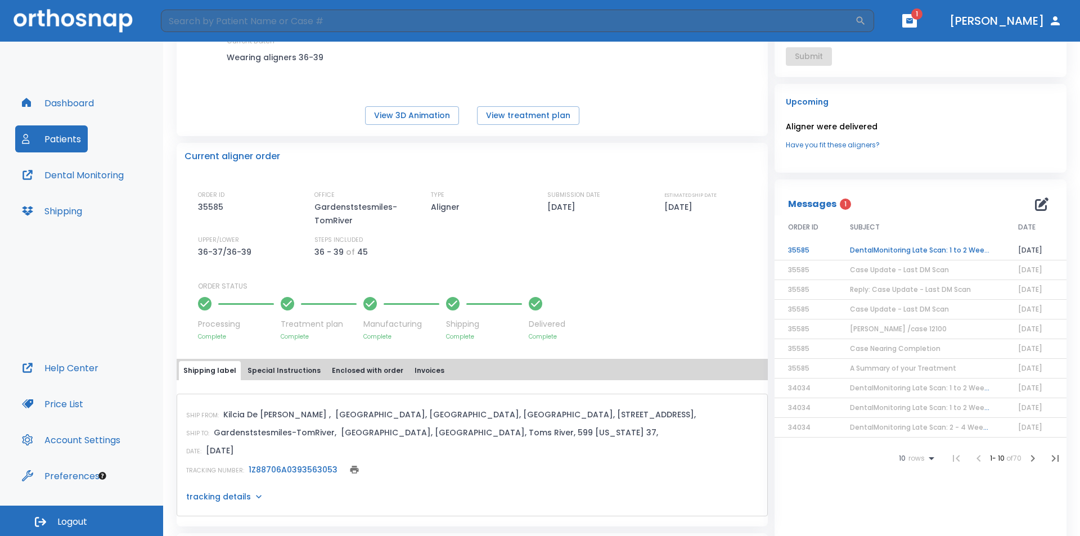
click at [923, 313] on span "Case Update - Last DM Scan" at bounding box center [899, 309] width 99 height 10
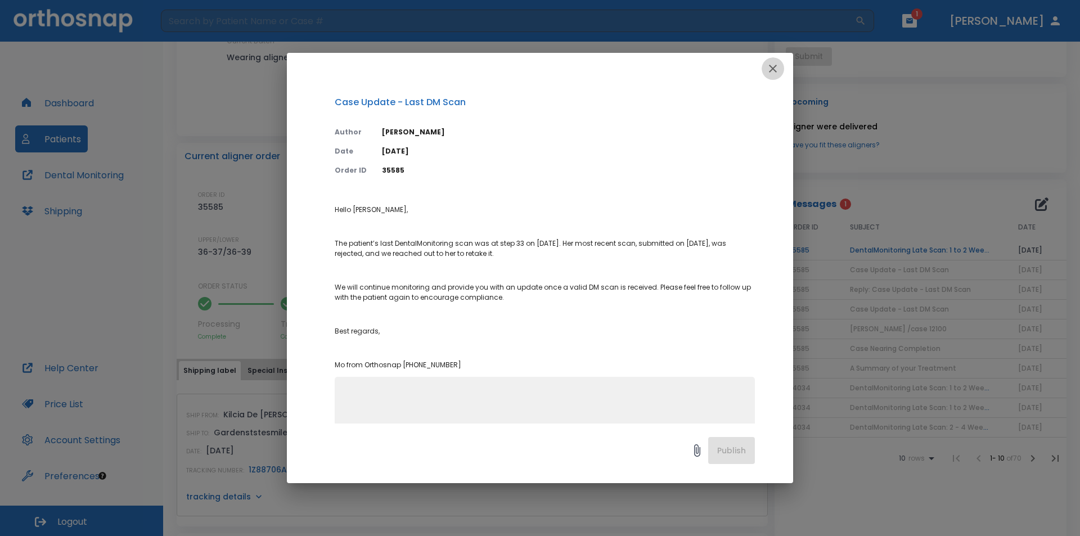
click at [772, 68] on icon "button" at bounding box center [773, 69] width 8 height 8
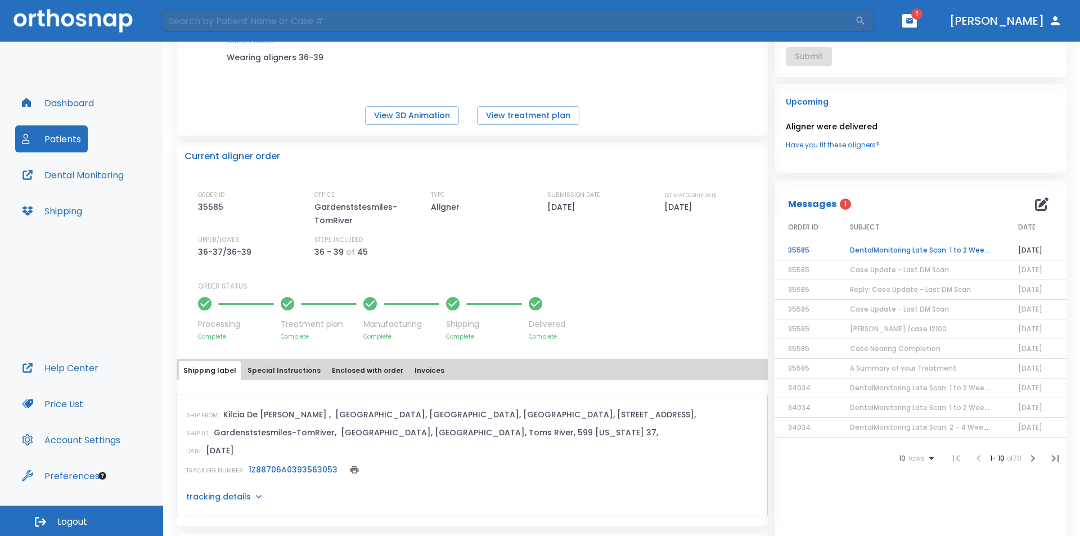
click at [892, 271] on span "Case Update - Last DM Scan" at bounding box center [899, 270] width 99 height 10
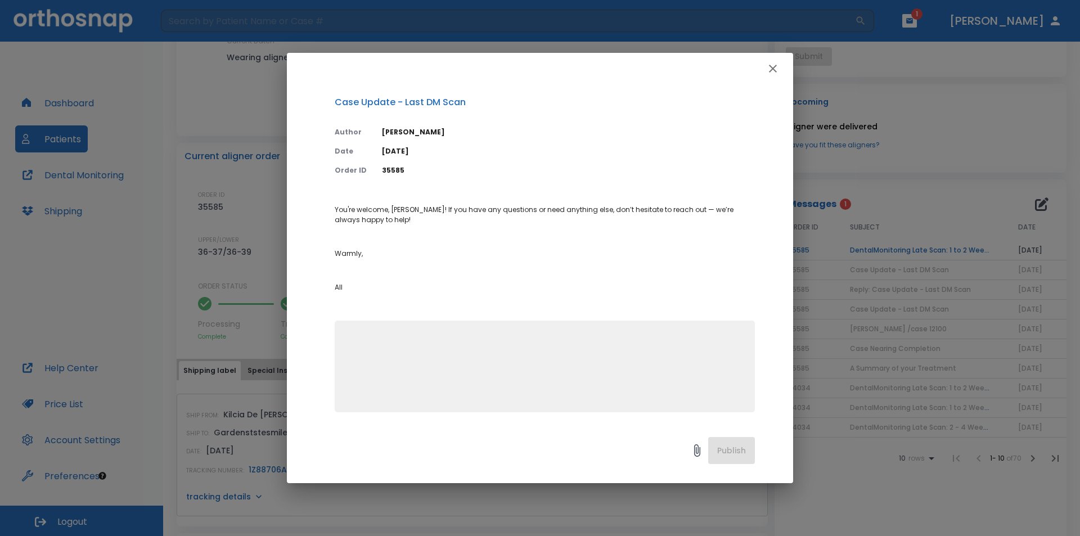
click at [769, 65] on icon "button" at bounding box center [773, 69] width 14 height 14
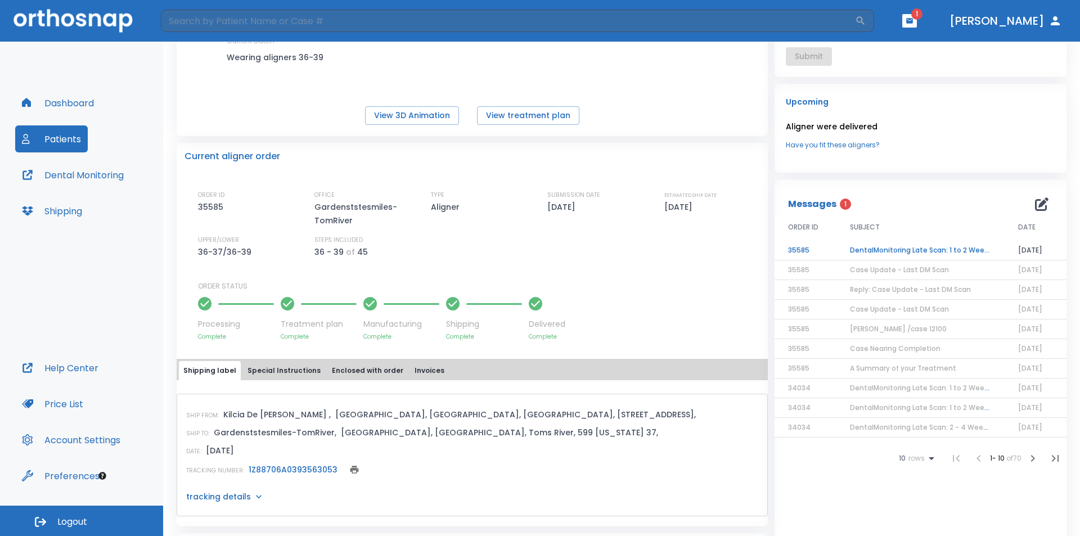
click at [892, 249] on td "DentalMonitoring Late Scan: 1 to 2 Weeks Notification" at bounding box center [921, 251] width 168 height 20
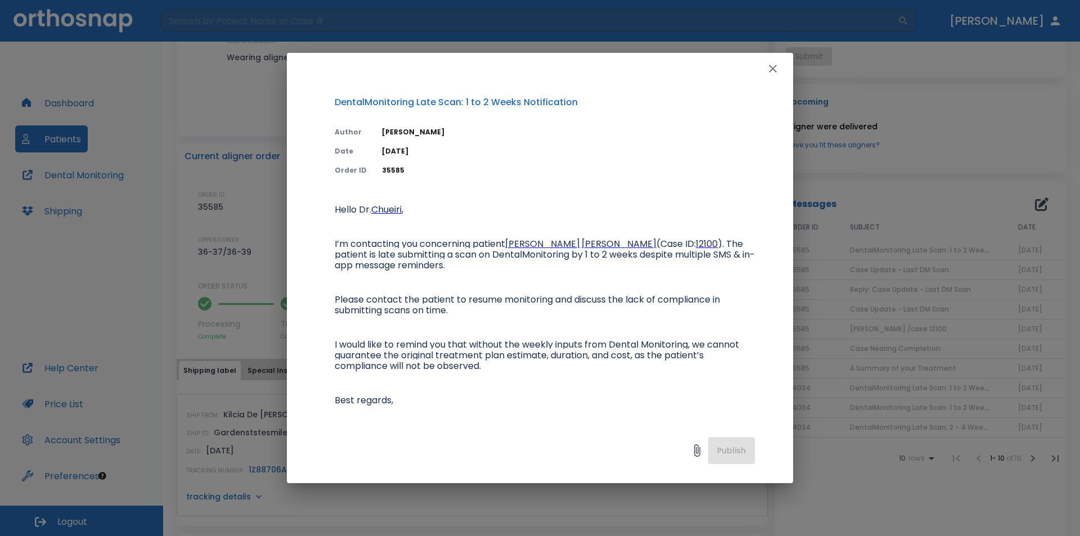
click at [774, 66] on icon "button" at bounding box center [773, 69] width 14 height 14
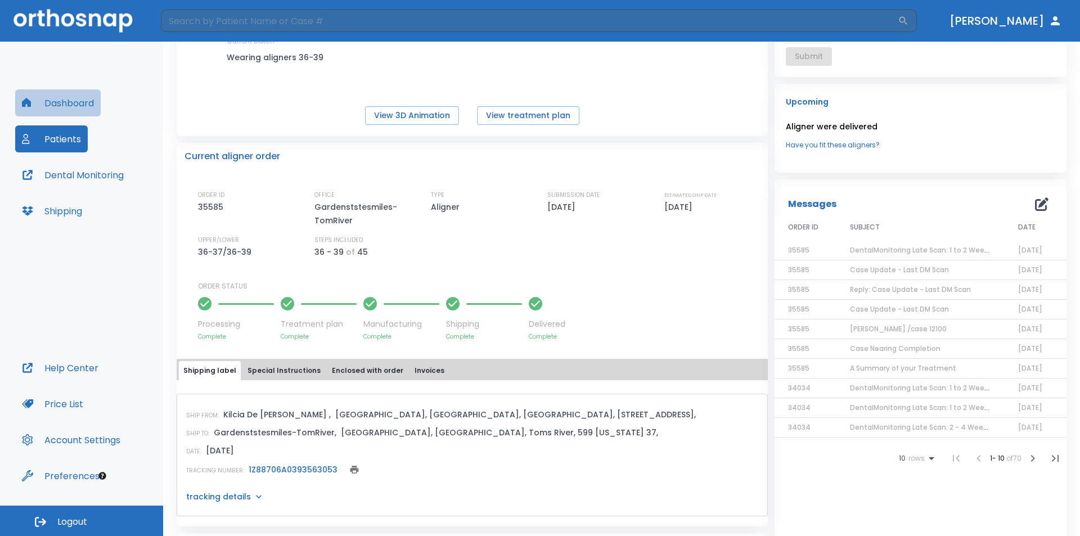
click at [69, 99] on button "Dashboard" at bounding box center [58, 102] width 86 height 27
